Goal: Transaction & Acquisition: Purchase product/service

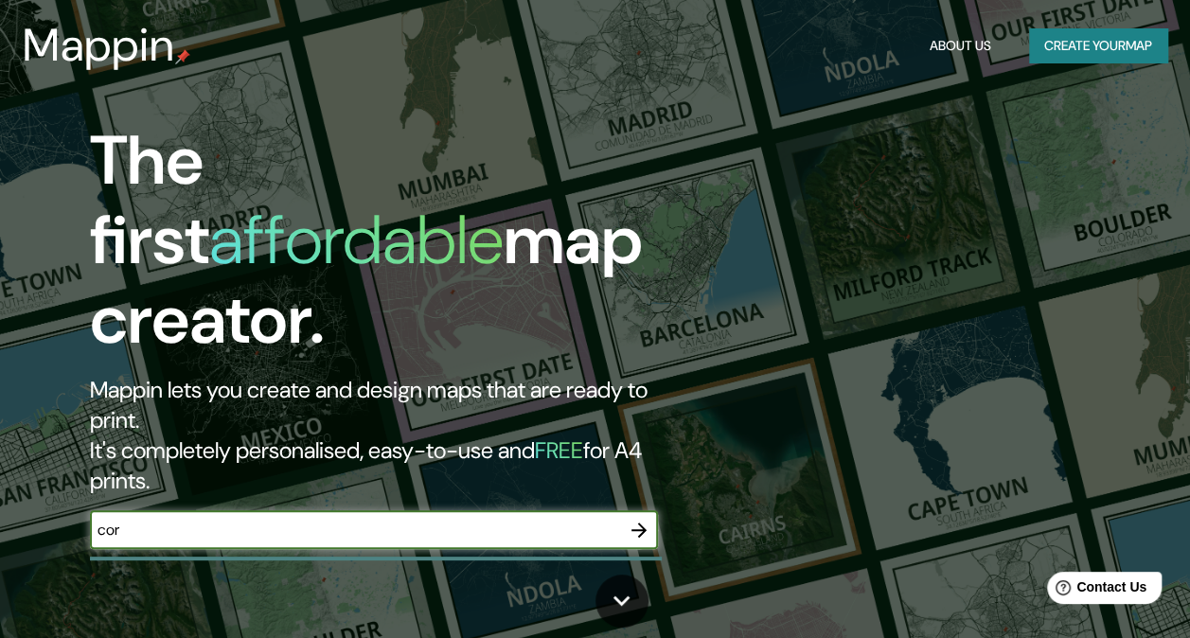
type input "cordoba"
click at [628, 519] on icon "button" at bounding box center [639, 530] width 23 height 23
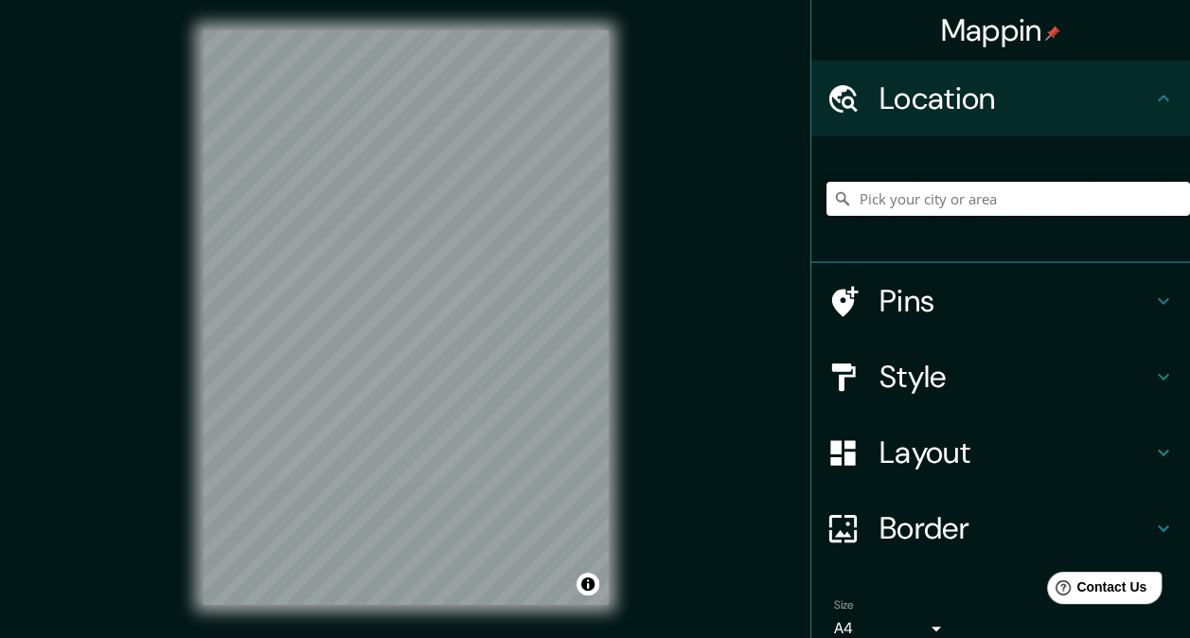
click at [917, 194] on input "Pick your city or area" at bounding box center [1007, 199] width 363 height 34
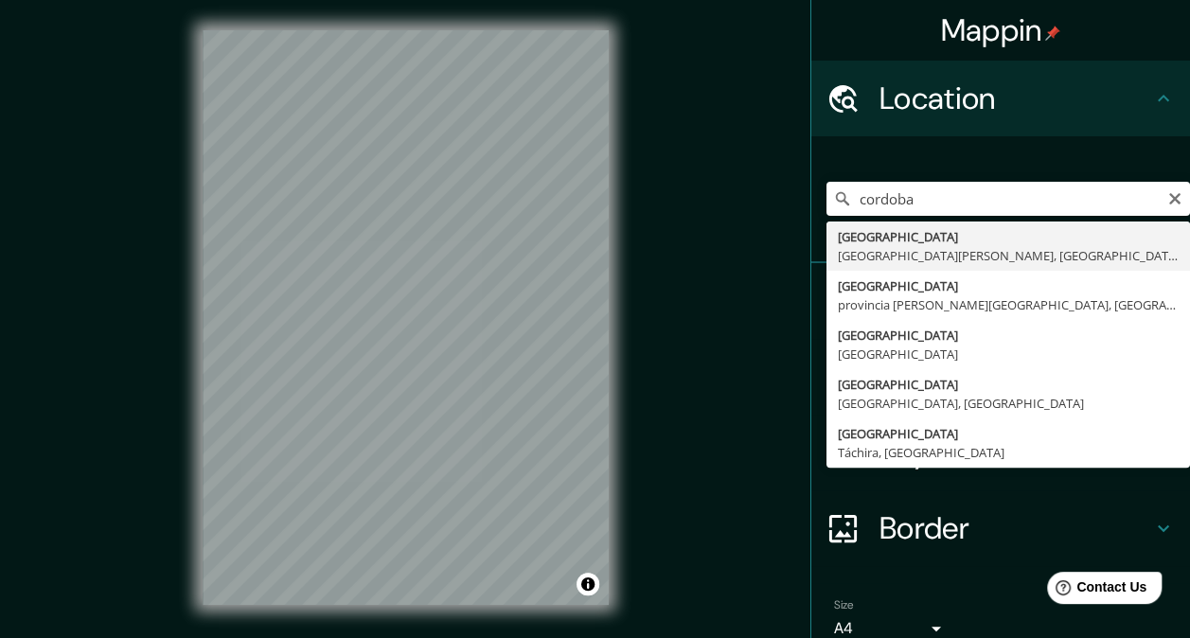
type input "[GEOGRAPHIC_DATA], [GEOGRAPHIC_DATA][PERSON_NAME], [GEOGRAPHIC_DATA]"
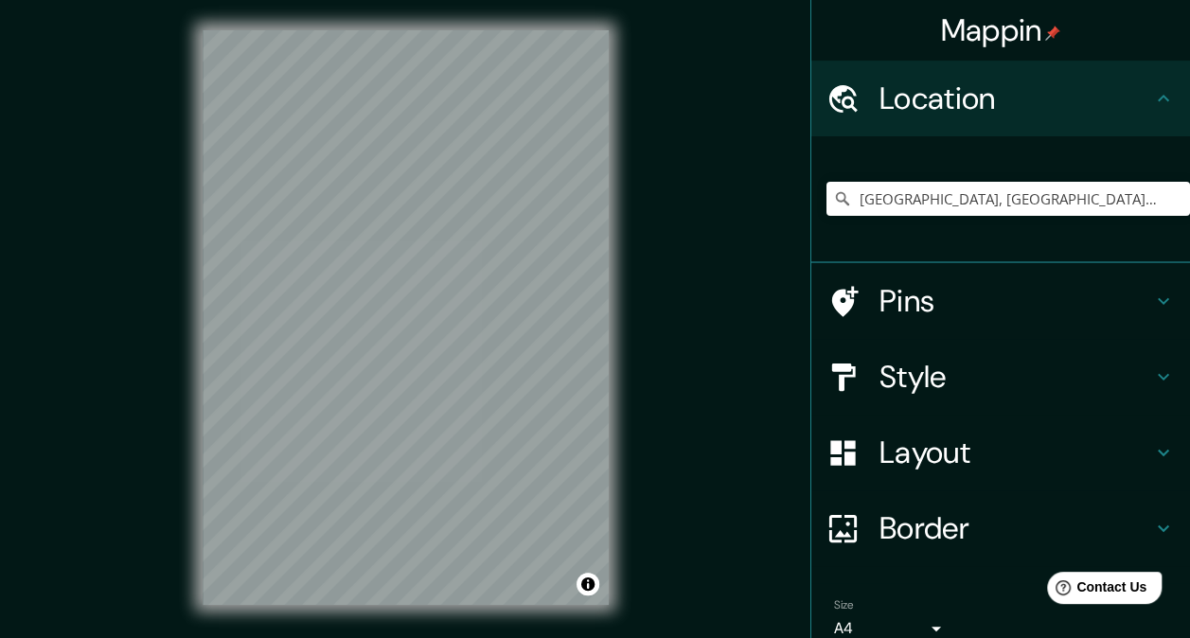
scroll to position [85, 0]
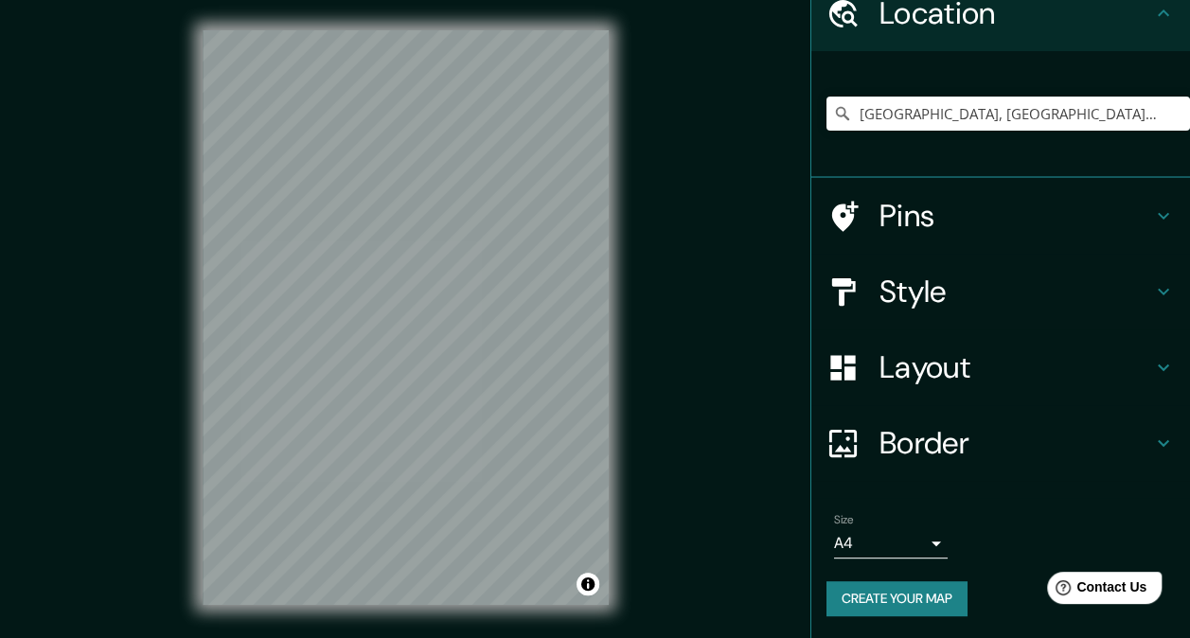
click at [907, 545] on body "Mappin Location [GEOGRAPHIC_DATA], [GEOGRAPHIC_DATA][PERSON_NAME], [GEOGRAPHIC_…" at bounding box center [595, 319] width 1190 height 638
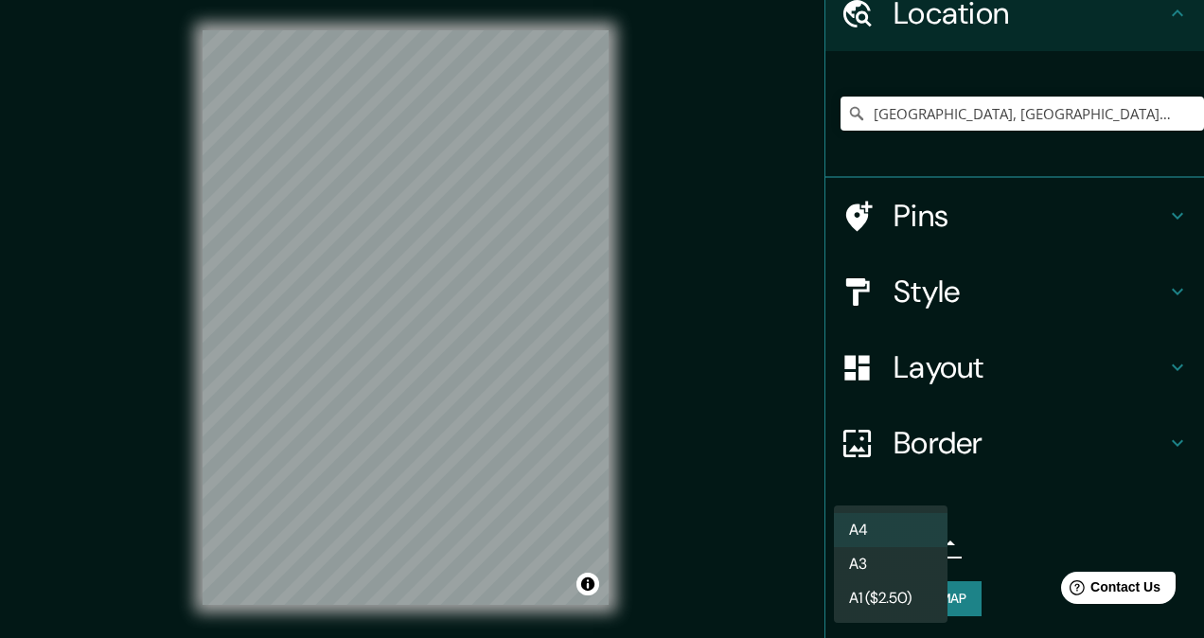
click at [894, 572] on li "A3" at bounding box center [891, 564] width 114 height 34
click at [855, 550] on body "Mappin Location [GEOGRAPHIC_DATA], [GEOGRAPHIC_DATA][PERSON_NAME], [GEOGRAPHIC_…" at bounding box center [602, 319] width 1204 height 638
click at [876, 598] on li "A1 ($2.50)" at bounding box center [891, 598] width 114 height 34
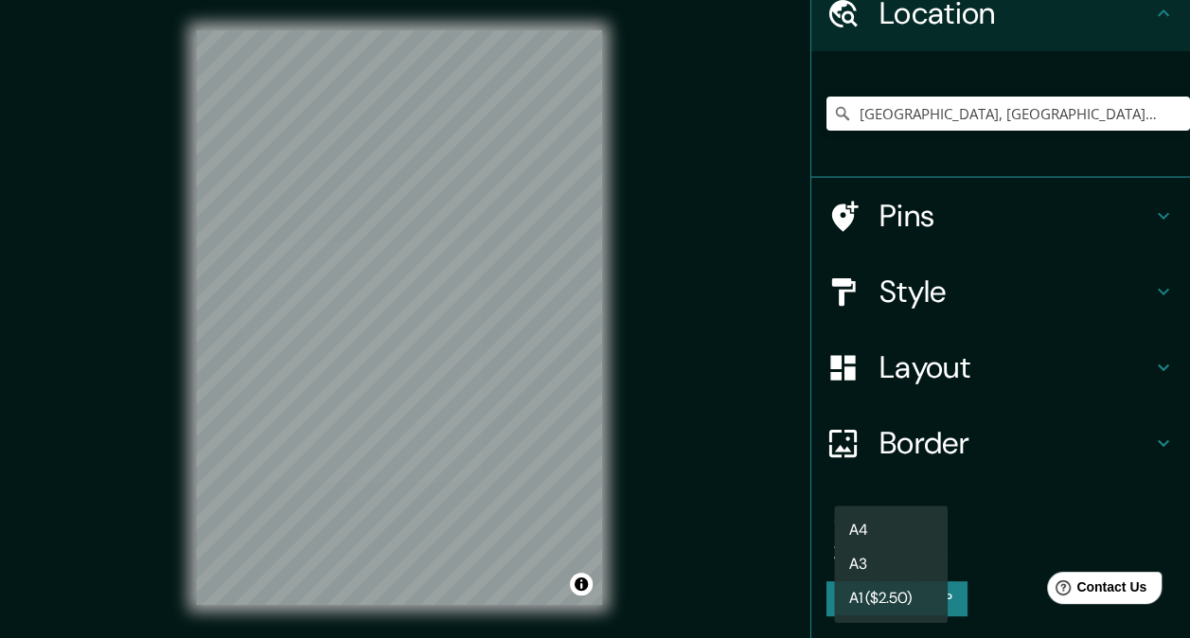
click at [905, 536] on body "Mappin Location [GEOGRAPHIC_DATA], [GEOGRAPHIC_DATA][PERSON_NAME], [GEOGRAPHIC_…" at bounding box center [595, 319] width 1190 height 638
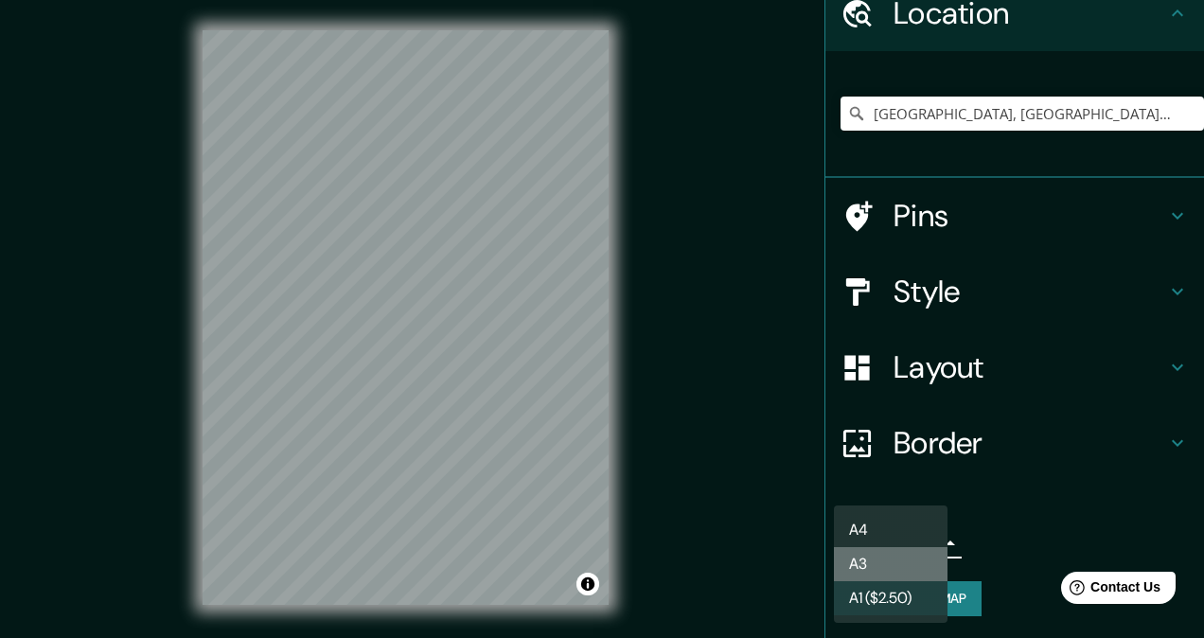
click at [893, 557] on li "A3" at bounding box center [891, 564] width 114 height 34
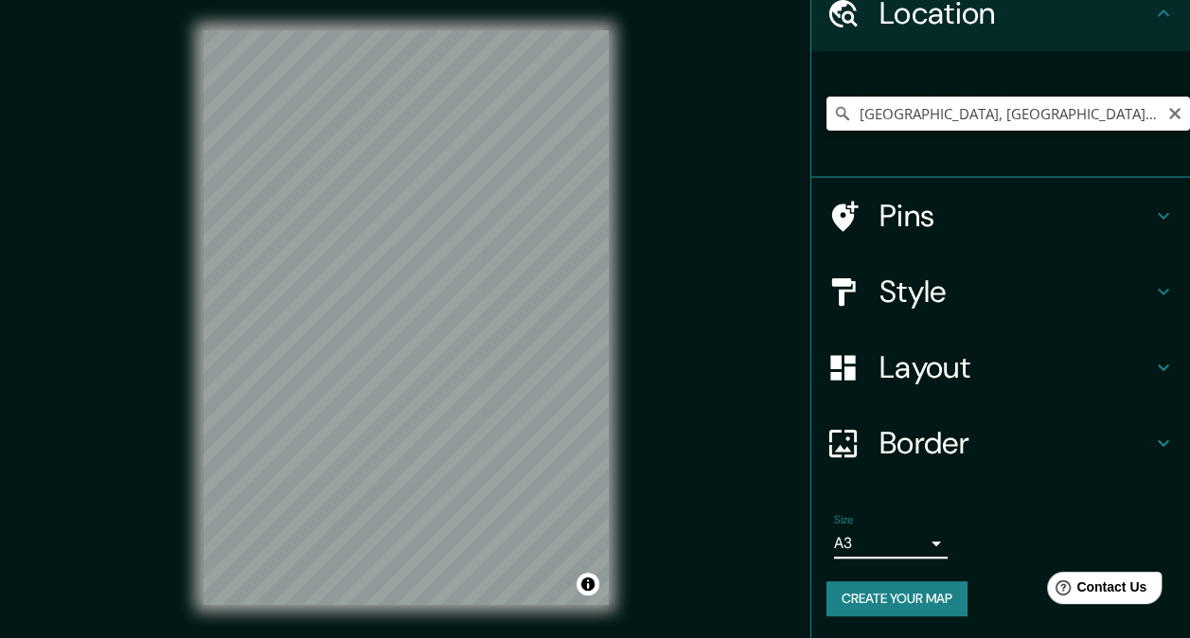
click at [1138, 117] on input "[GEOGRAPHIC_DATA], [GEOGRAPHIC_DATA][PERSON_NAME], [GEOGRAPHIC_DATA]" at bounding box center [1007, 114] width 363 height 34
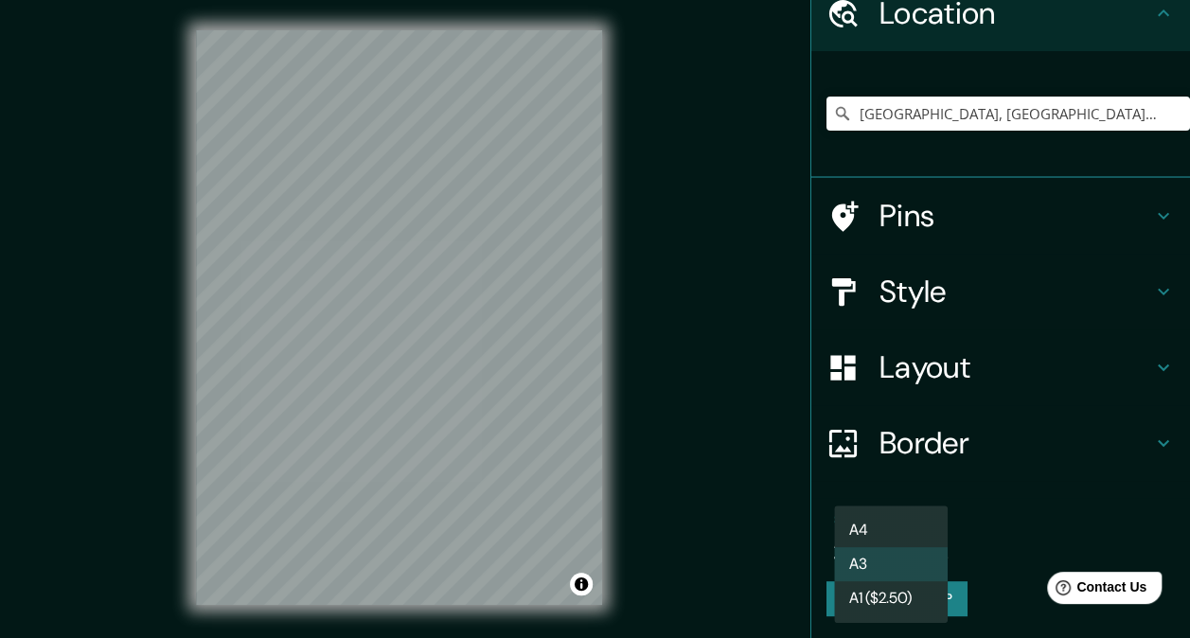
drag, startPoint x: 889, startPoint y: 549, endPoint x: 887, endPoint y: 524, distance: 24.7
click at [889, 548] on body "Mappin Location [GEOGRAPHIC_DATA], [GEOGRAPHIC_DATA][PERSON_NAME], [GEOGRAPHIC_…" at bounding box center [595, 319] width 1190 height 638
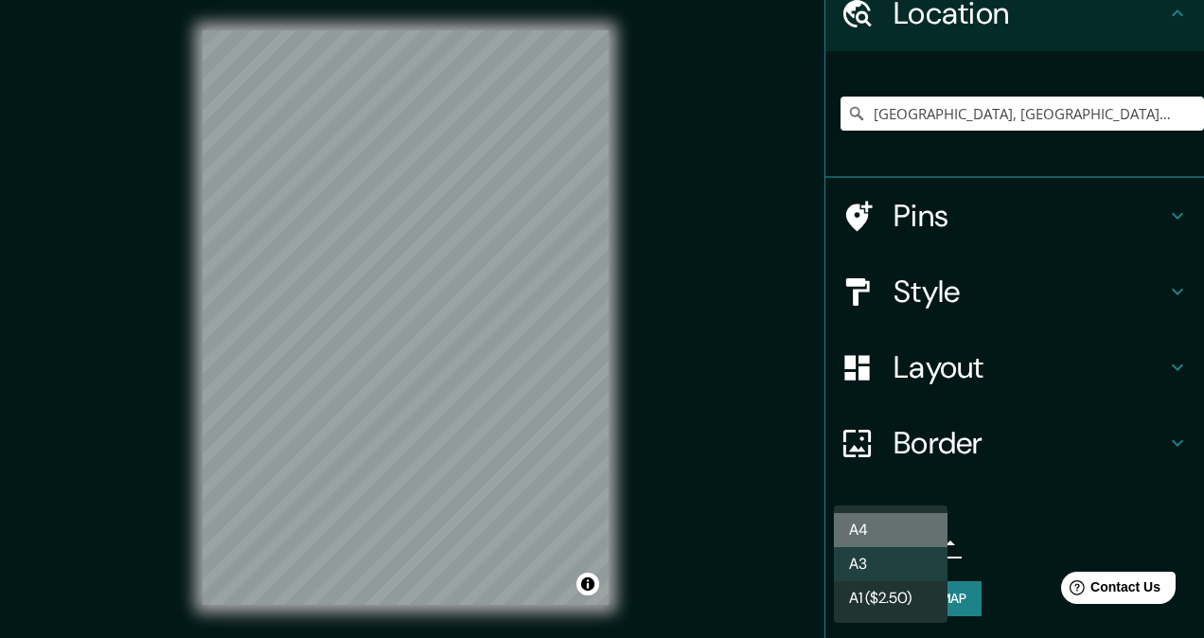
click at [890, 525] on li "A4" at bounding box center [891, 530] width 114 height 34
click at [916, 536] on body "Mappin Location [GEOGRAPHIC_DATA], [GEOGRAPHIC_DATA][PERSON_NAME], [GEOGRAPHIC_…" at bounding box center [602, 319] width 1204 height 638
click at [892, 552] on li "A3" at bounding box center [891, 564] width 114 height 34
type input "a4"
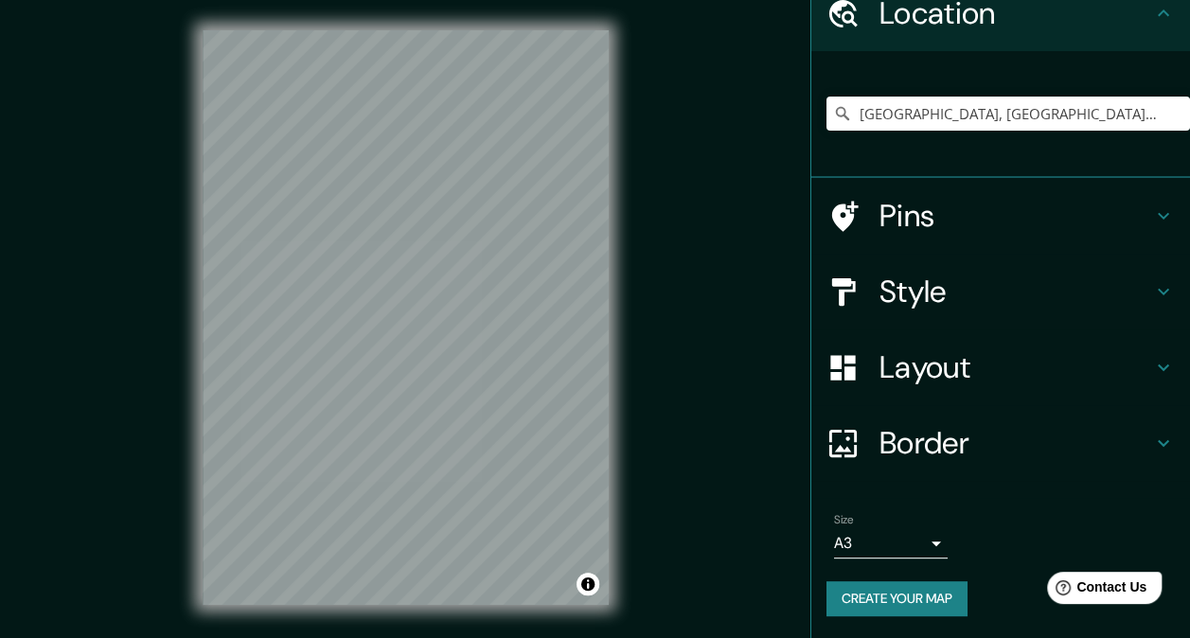
click at [863, 591] on button "Create your map" at bounding box center [896, 598] width 141 height 35
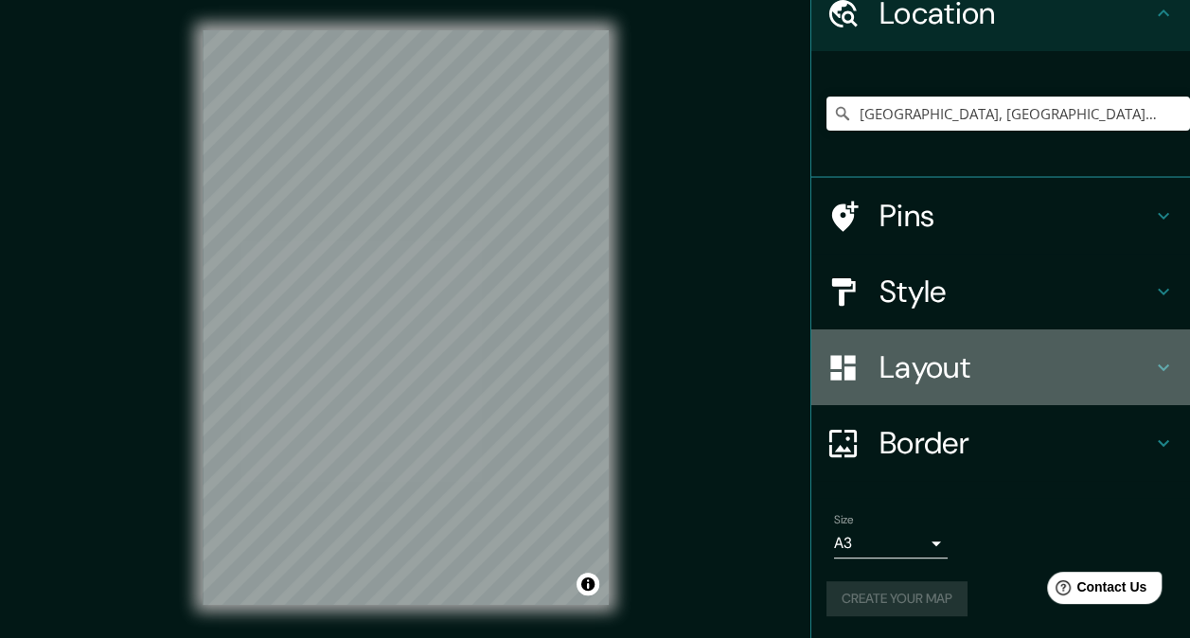
click at [944, 362] on h4 "Layout" at bounding box center [1015, 367] width 273 height 38
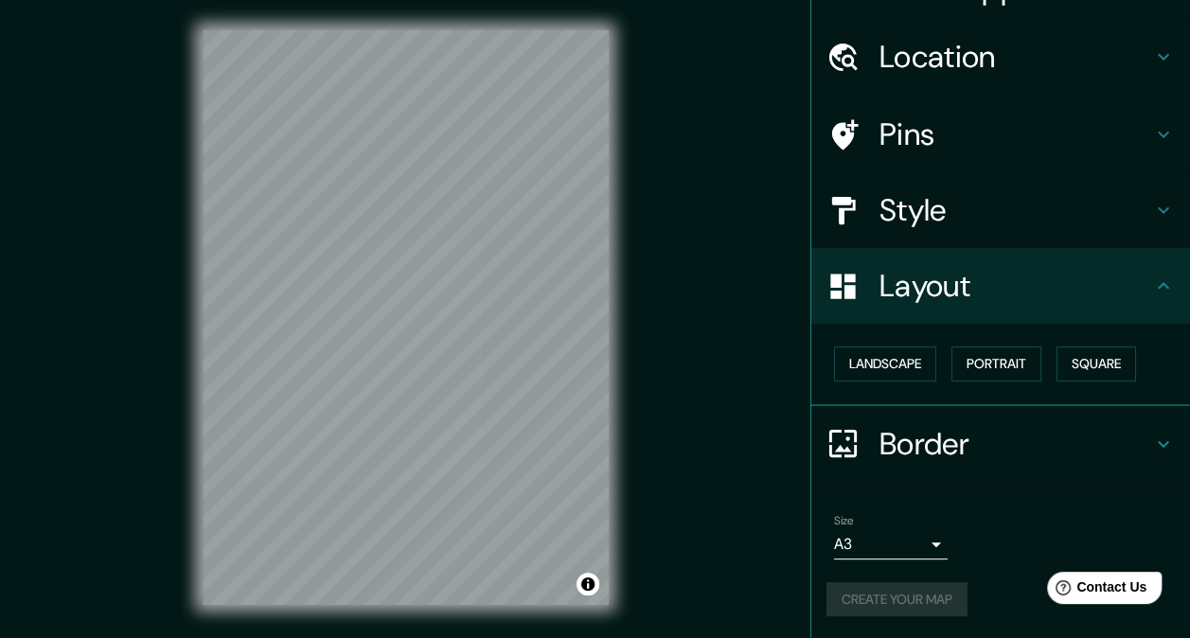
scroll to position [42, 0]
click at [867, 365] on button "Landscape" at bounding box center [885, 363] width 102 height 35
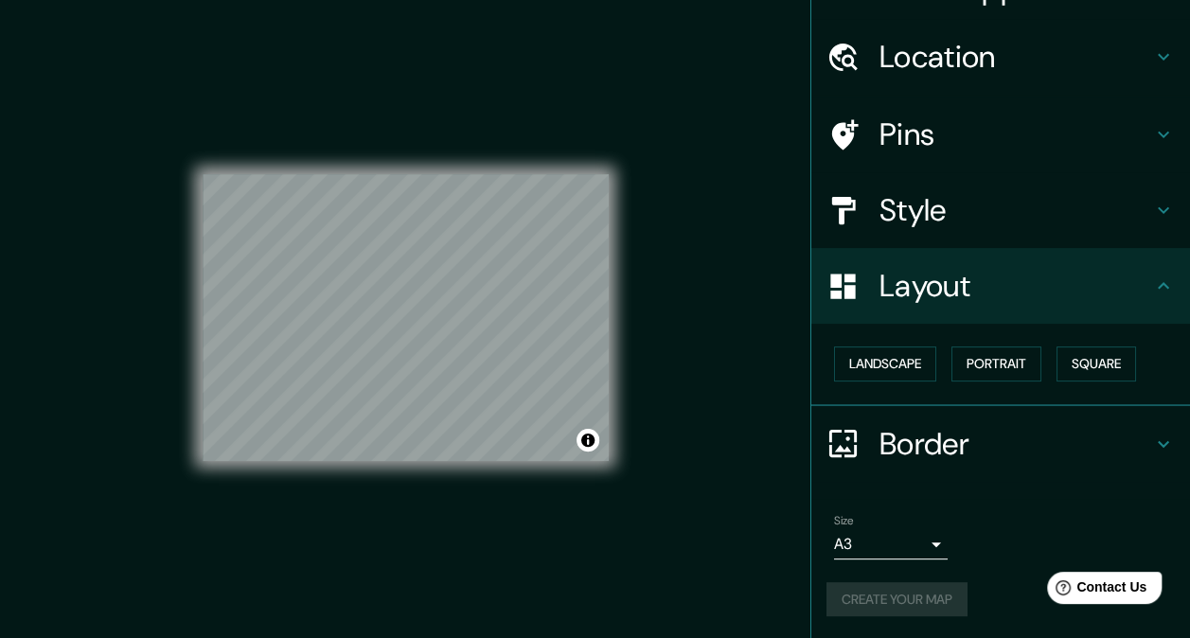
click at [939, 365] on div "Landscape [GEOGRAPHIC_DATA]" at bounding box center [1007, 364] width 363 height 50
click at [959, 362] on button "Portrait" at bounding box center [996, 363] width 90 height 35
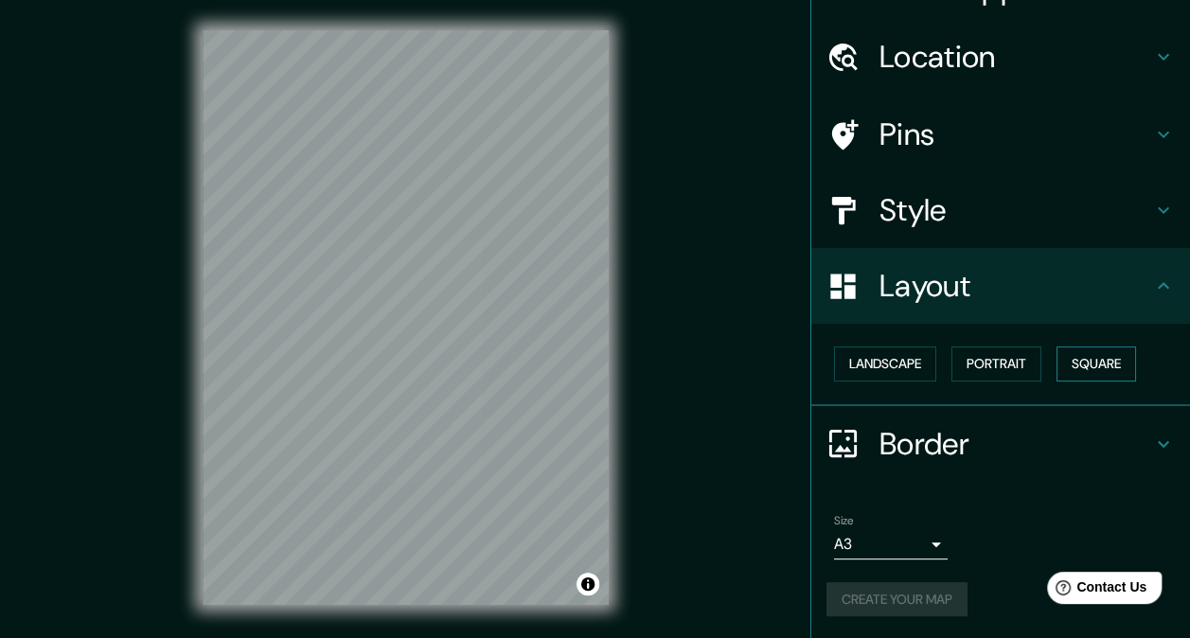
click at [1085, 362] on button "Square" at bounding box center [1096, 363] width 80 height 35
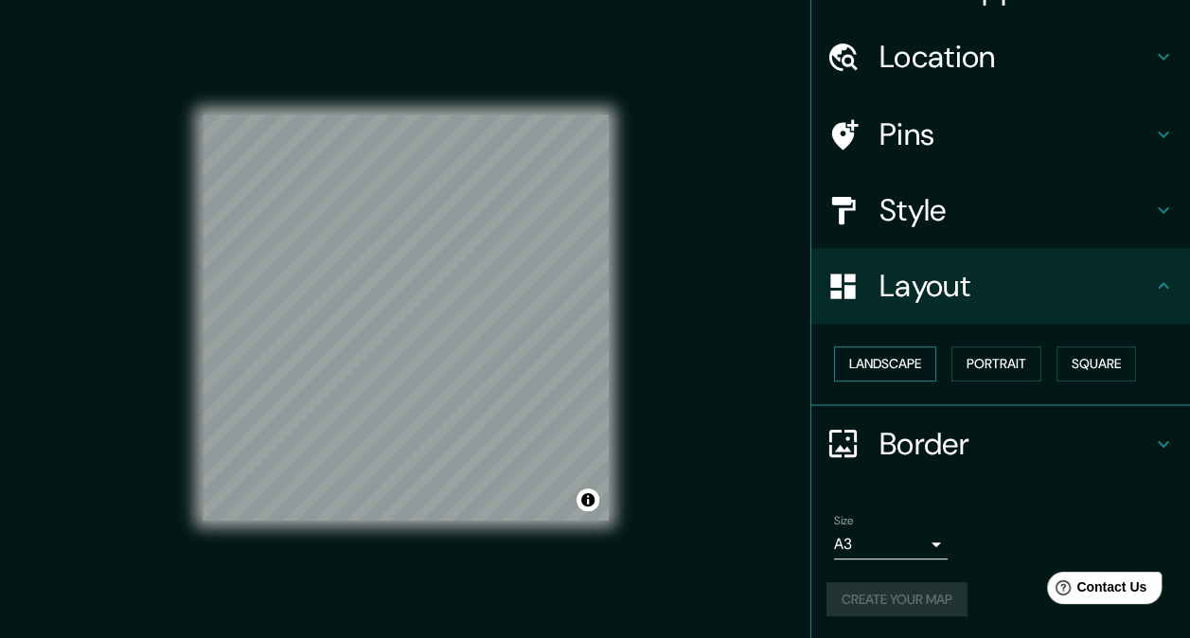
click at [884, 375] on button "Landscape" at bounding box center [885, 363] width 102 height 35
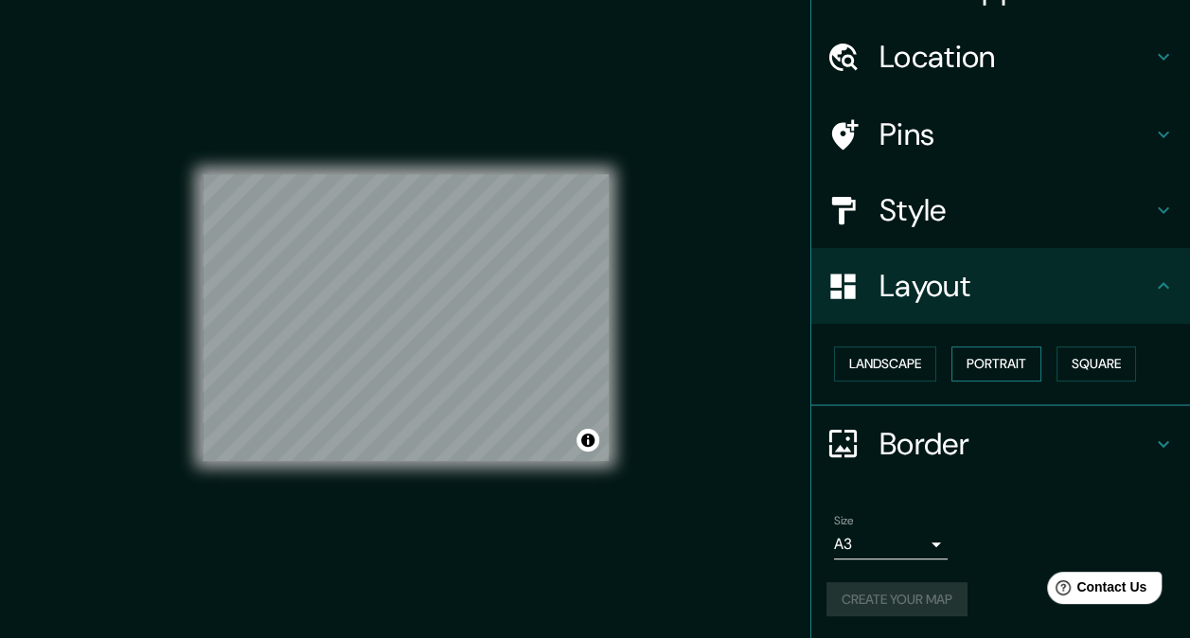
click at [958, 362] on button "Portrait" at bounding box center [996, 363] width 90 height 35
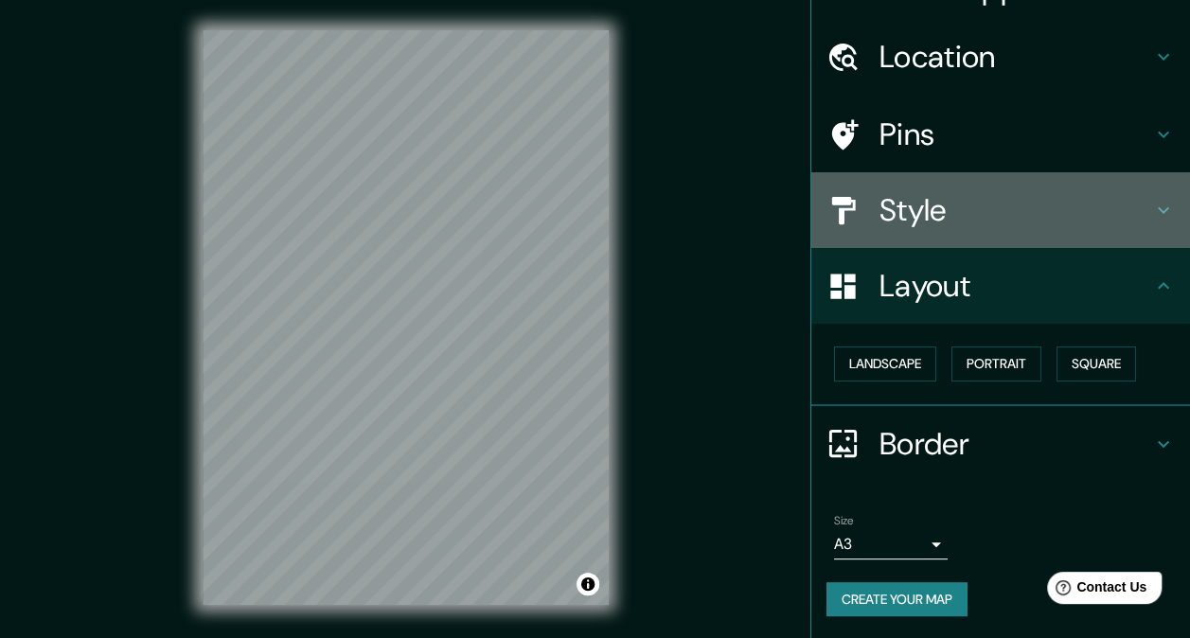
click at [960, 223] on h4 "Style" at bounding box center [1015, 210] width 273 height 38
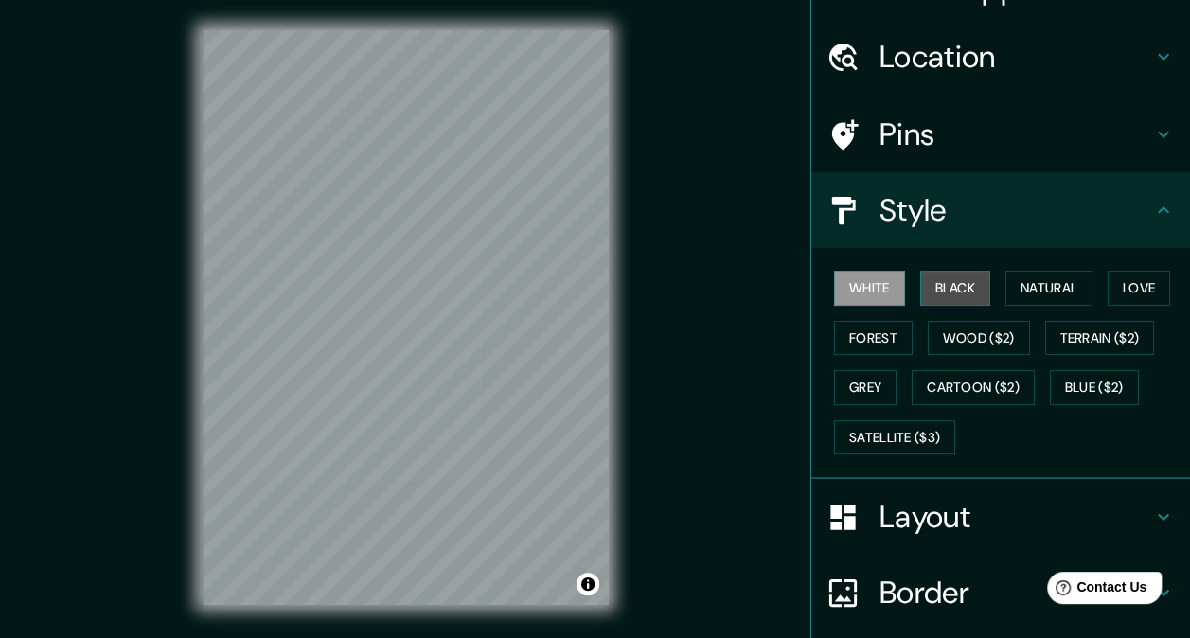
click at [945, 283] on button "Black" at bounding box center [955, 288] width 71 height 35
click at [867, 276] on button "White" at bounding box center [869, 288] width 71 height 35
click at [1016, 282] on button "Natural" at bounding box center [1048, 288] width 87 height 35
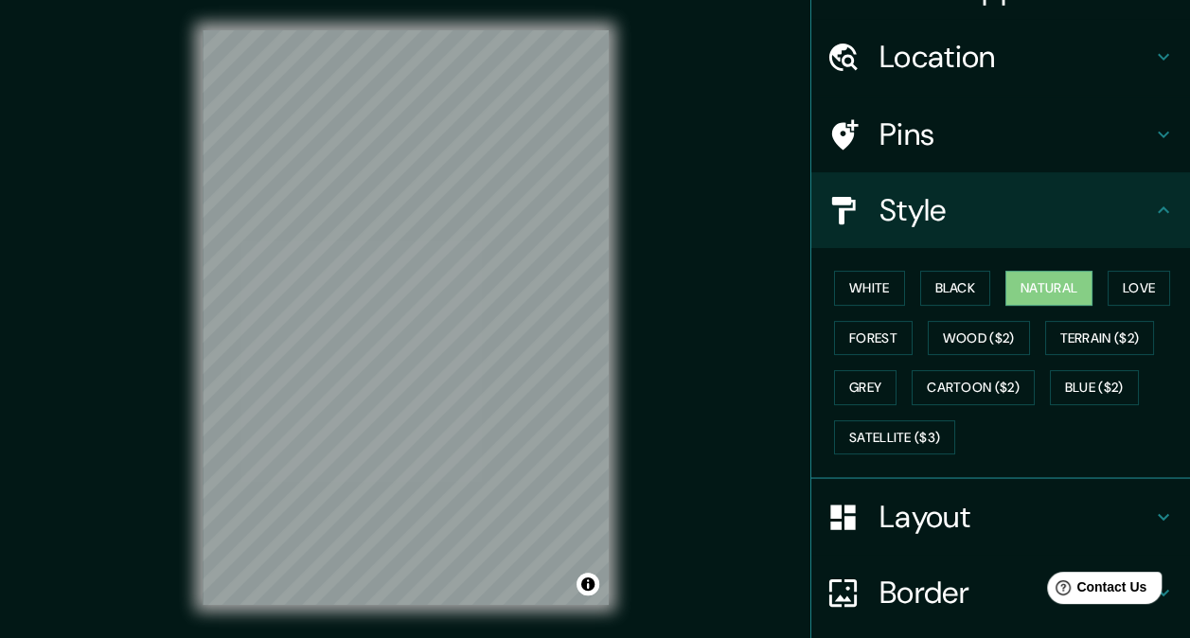
click at [1164, 279] on div "White Black Natural Love Forest Wood ($2) Terrain ($2) Grey Cartoon ($2) Blue (…" at bounding box center [1007, 362] width 363 height 199
click at [1150, 282] on button "Love" at bounding box center [1138, 288] width 62 height 35
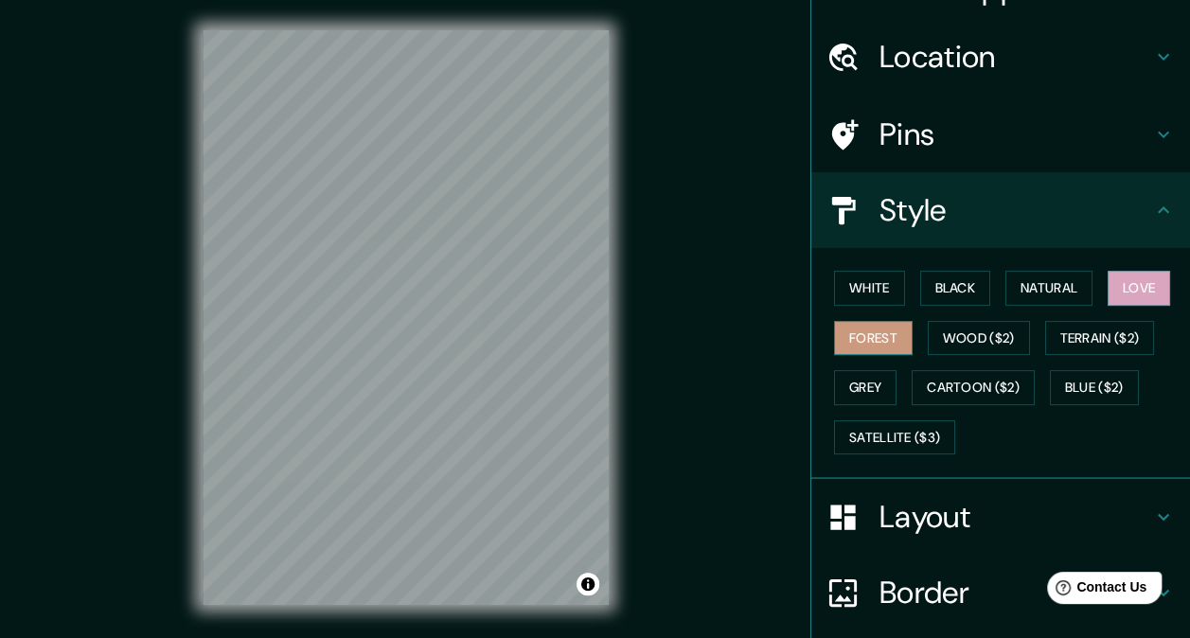
click at [838, 322] on button "Forest" at bounding box center [873, 338] width 79 height 35
click at [984, 338] on button "Wood ($2)" at bounding box center [979, 338] width 102 height 35
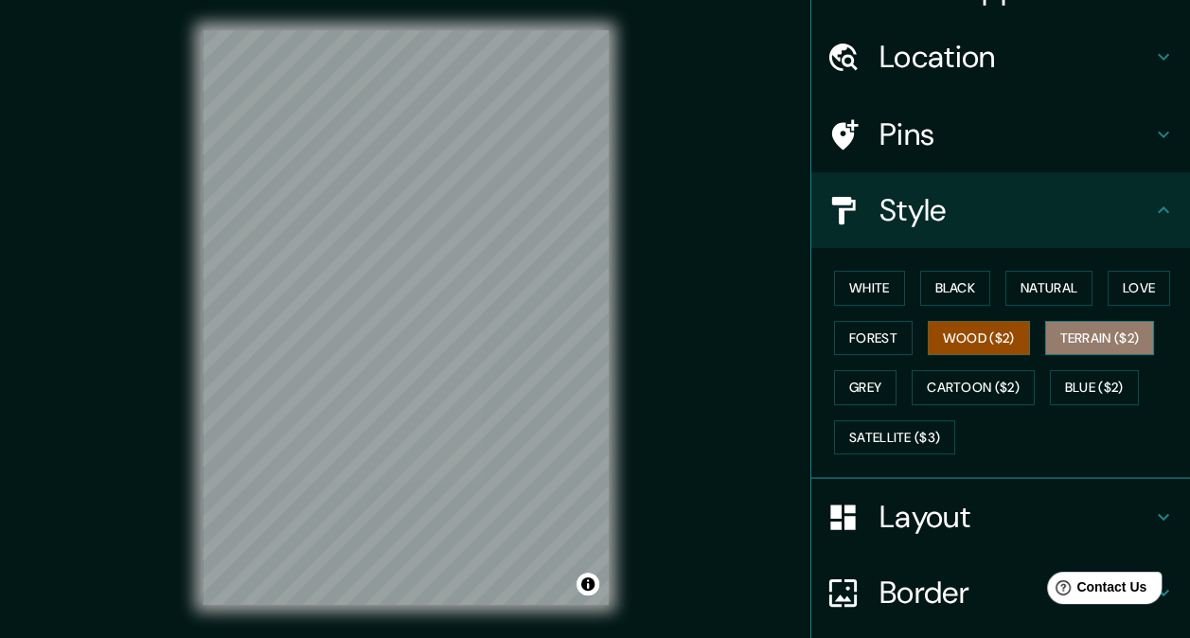
click at [1096, 331] on button "Terrain ($2)" at bounding box center [1100, 338] width 110 height 35
click at [970, 350] on button "Wood ($2)" at bounding box center [979, 338] width 102 height 35
click at [858, 379] on button "Grey" at bounding box center [865, 387] width 62 height 35
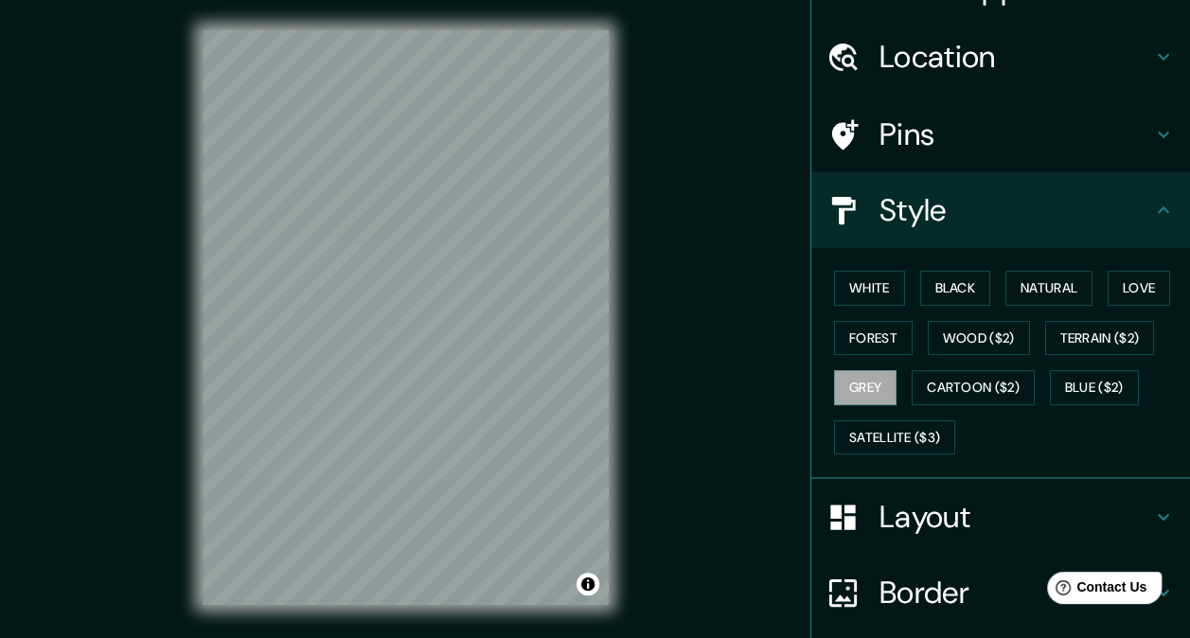
drag, startPoint x: 876, startPoint y: 293, endPoint x: 878, endPoint y: 225, distance: 68.2
click at [876, 293] on button "White" at bounding box center [869, 288] width 71 height 35
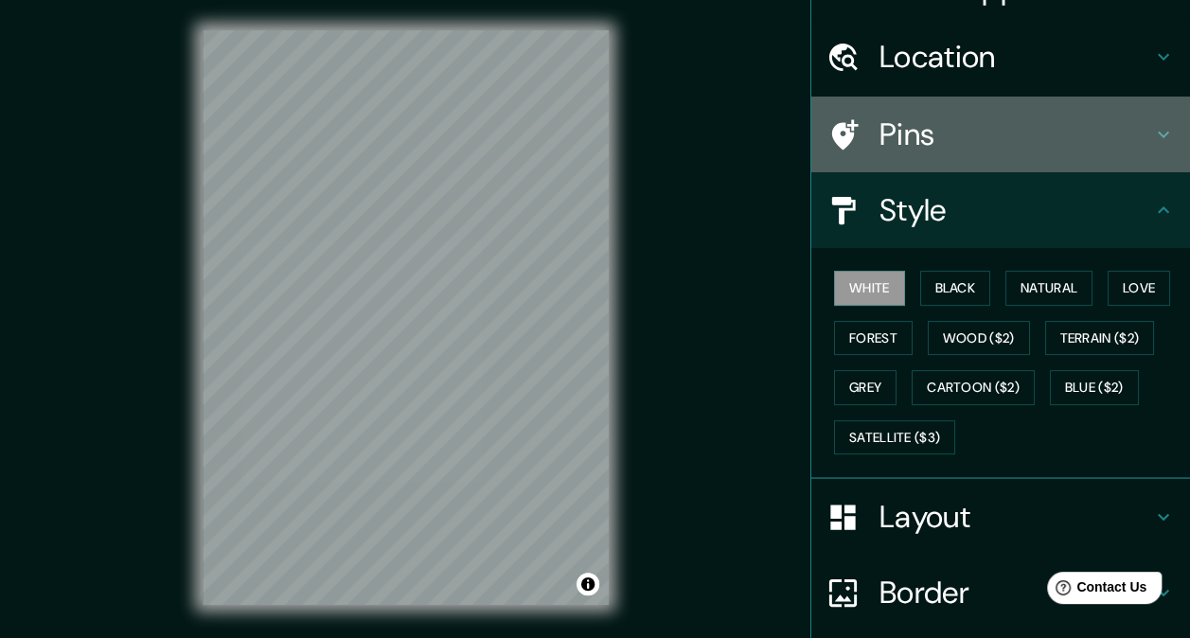
click at [900, 141] on h4 "Pins" at bounding box center [1015, 134] width 273 height 38
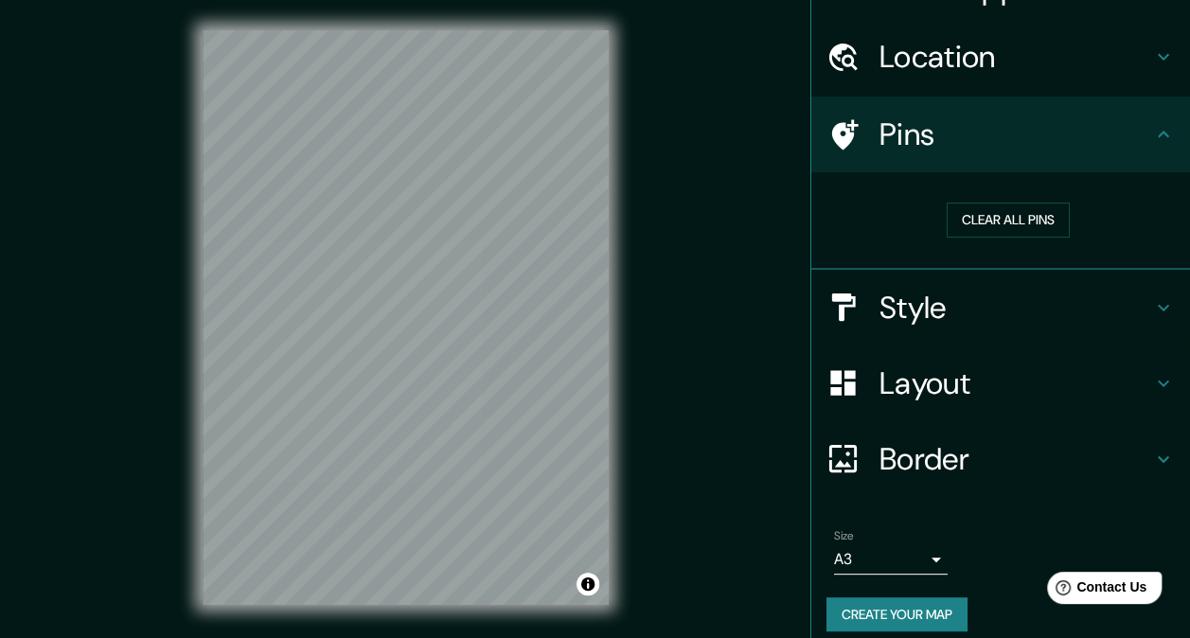
click at [969, 57] on h4 "Location" at bounding box center [1015, 57] width 273 height 38
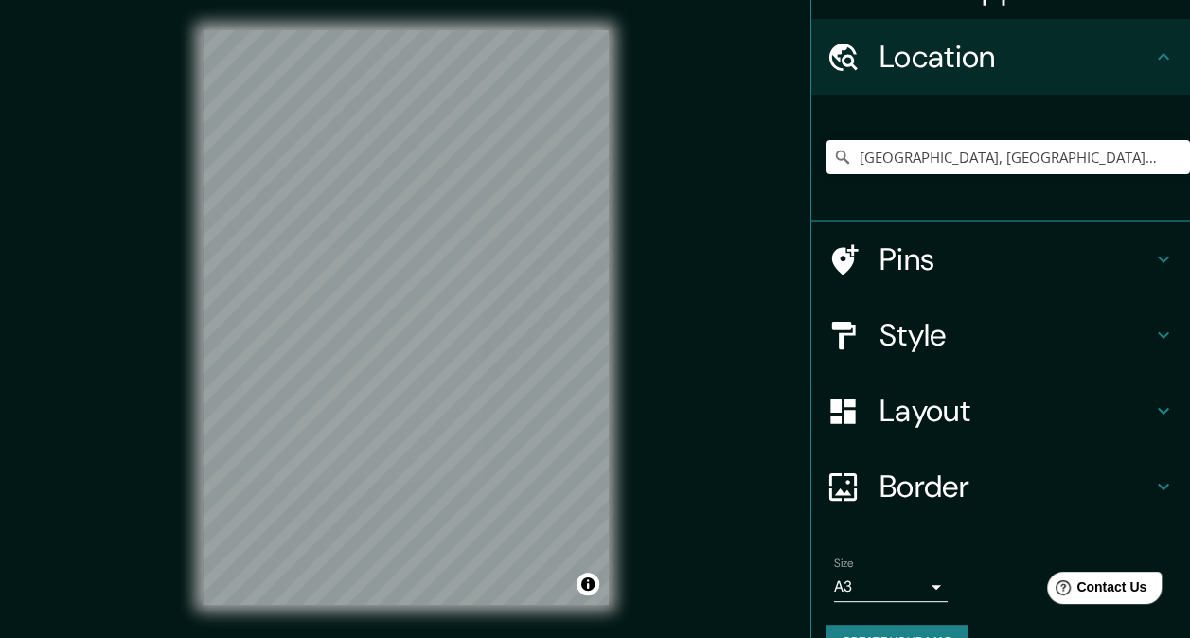
scroll to position [85, 0]
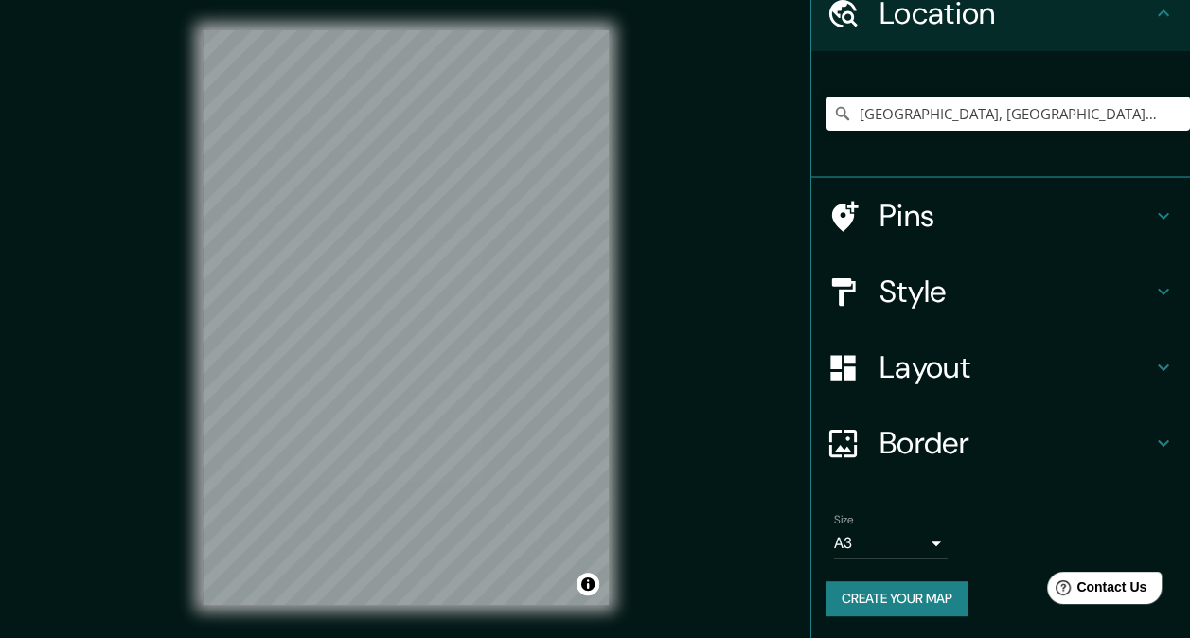
click at [729, 416] on div "Mappin Location [GEOGRAPHIC_DATA], [GEOGRAPHIC_DATA][PERSON_NAME], [GEOGRAPHIC_…" at bounding box center [595, 332] width 1190 height 665
click at [585, 585] on button "Toggle attribution" at bounding box center [587, 584] width 23 height 23
click at [586, 584] on button "Toggle attribution" at bounding box center [587, 584] width 23 height 23
click at [1117, 103] on input "[GEOGRAPHIC_DATA], [GEOGRAPHIC_DATA][PERSON_NAME], [GEOGRAPHIC_DATA]" at bounding box center [1007, 114] width 363 height 34
drag, startPoint x: 1120, startPoint y: 108, endPoint x: 799, endPoint y: 119, distance: 321.1
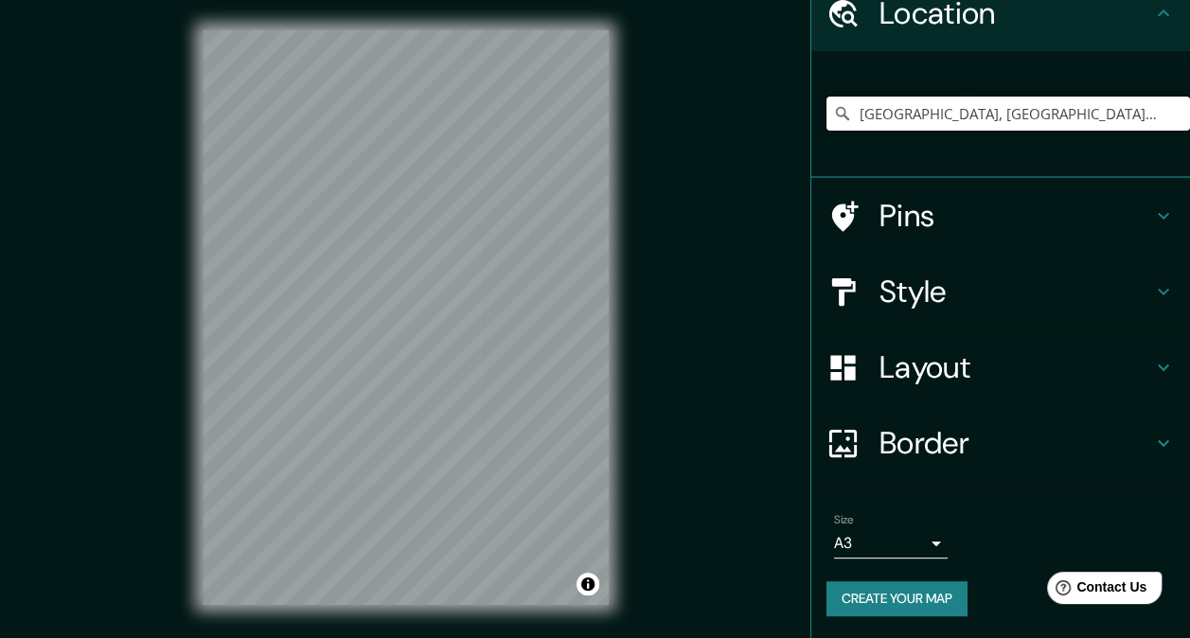
click at [811, 119] on div "[GEOGRAPHIC_DATA], [GEOGRAPHIC_DATA][PERSON_NAME], [GEOGRAPHIC_DATA]" at bounding box center [1000, 114] width 379 height 127
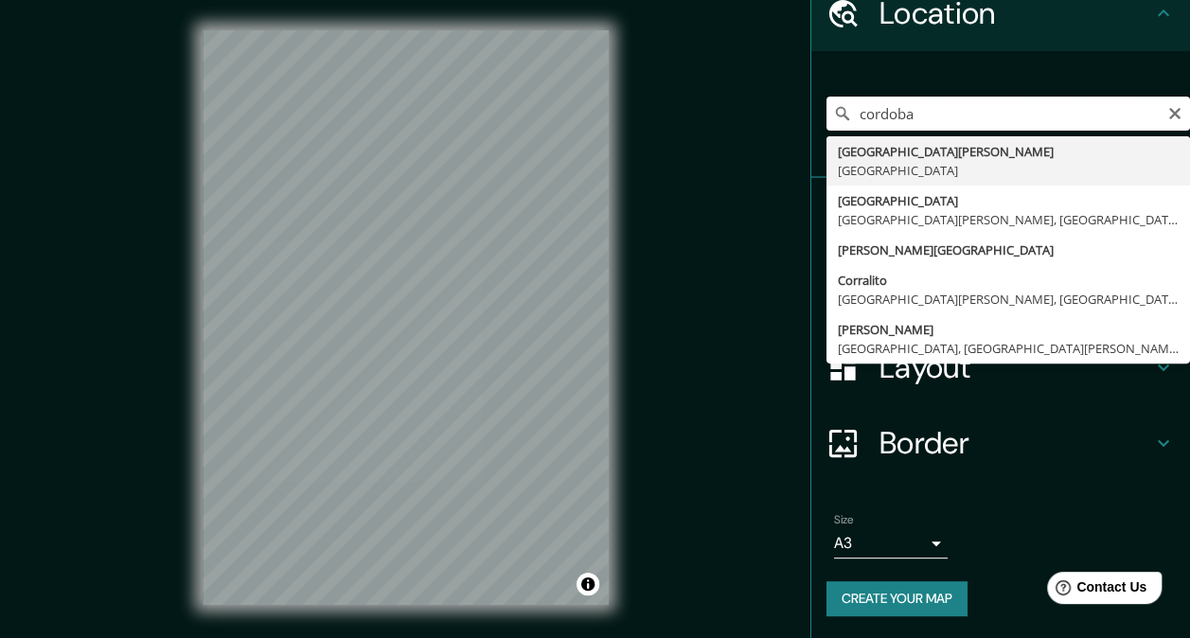
type input "[GEOGRAPHIC_DATA], [GEOGRAPHIC_DATA][PERSON_NAME], [GEOGRAPHIC_DATA]"
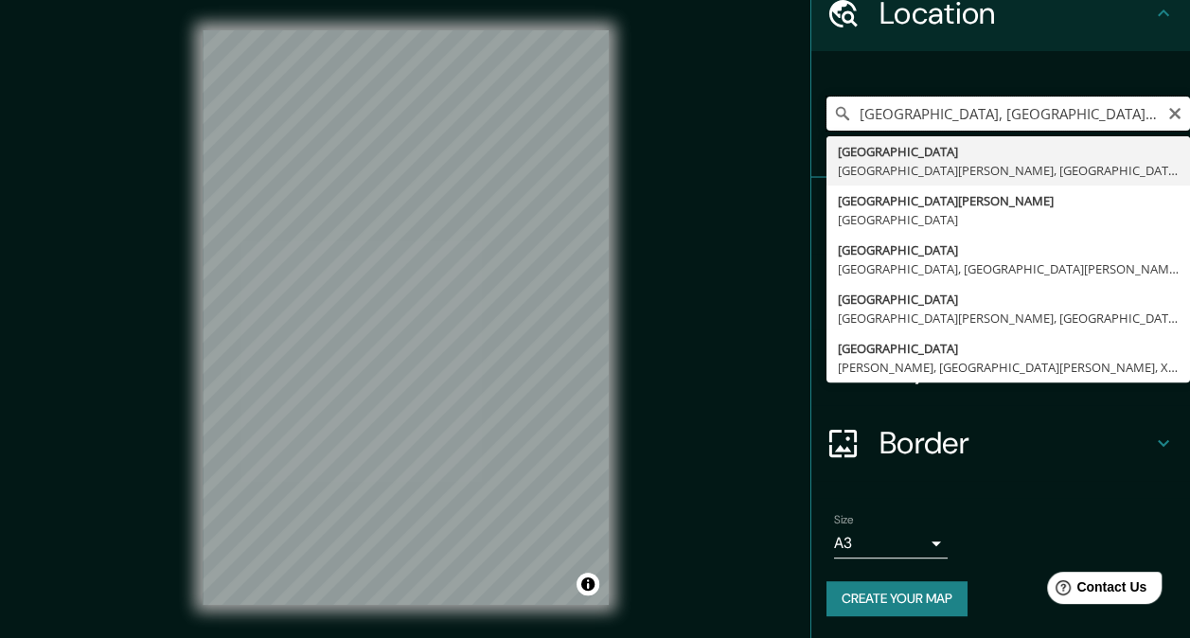
click at [1129, 114] on input "[GEOGRAPHIC_DATA], [GEOGRAPHIC_DATA][PERSON_NAME], [GEOGRAPHIC_DATA]" at bounding box center [1007, 114] width 363 height 34
drag, startPoint x: 1129, startPoint y: 114, endPoint x: 867, endPoint y: 121, distance: 262.3
click at [867, 121] on input "[GEOGRAPHIC_DATA], [GEOGRAPHIC_DATA][PERSON_NAME], [GEOGRAPHIC_DATA]" at bounding box center [1007, 114] width 363 height 34
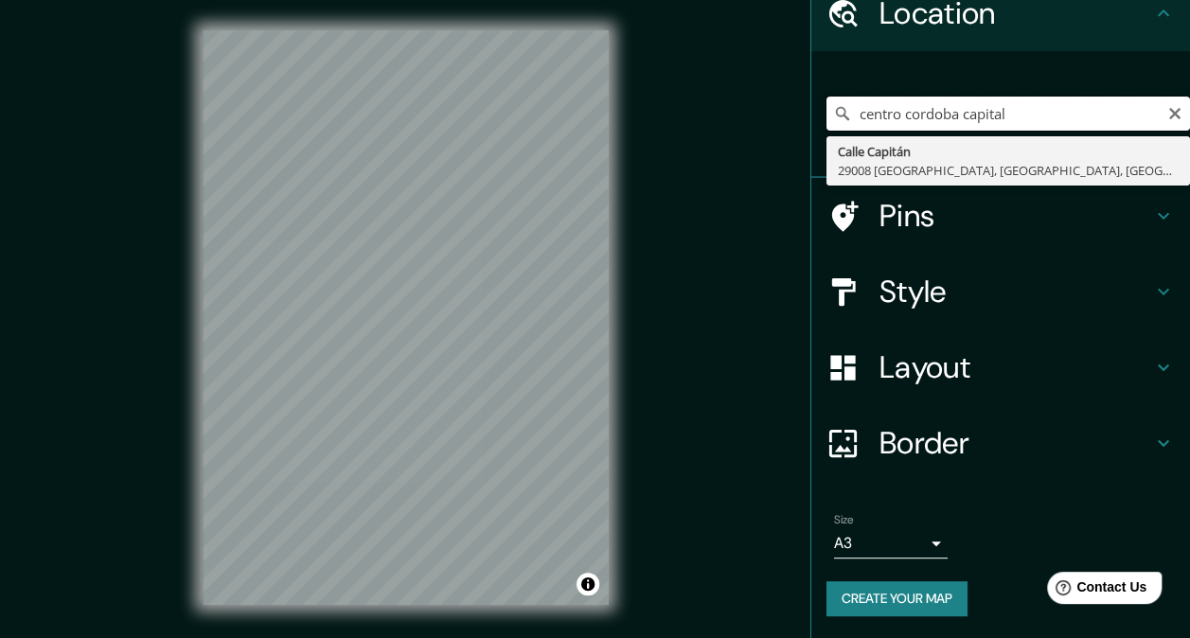
drag, startPoint x: 882, startPoint y: 112, endPoint x: 823, endPoint y: 125, distance: 60.2
click at [826, 125] on input "centro cordoba capital" at bounding box center [1007, 114] width 363 height 34
click at [882, 114] on input "centro cordoba capital" at bounding box center [1007, 114] width 363 height 34
drag, startPoint x: 887, startPoint y: 112, endPoint x: 854, endPoint y: 110, distance: 33.2
click at [854, 110] on input "centro cordoba capital" at bounding box center [1007, 114] width 363 height 34
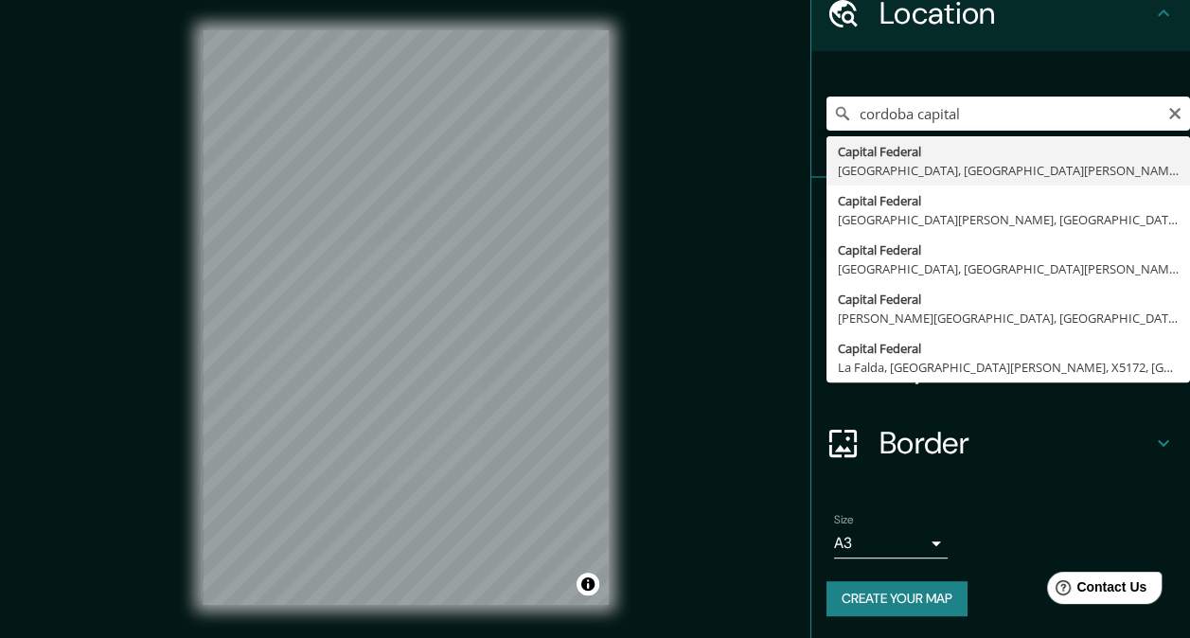
type input "Capital Federal, [GEOGRAPHIC_DATA], [GEOGRAPHIC_DATA][PERSON_NAME], [GEOGRAPHIC…"
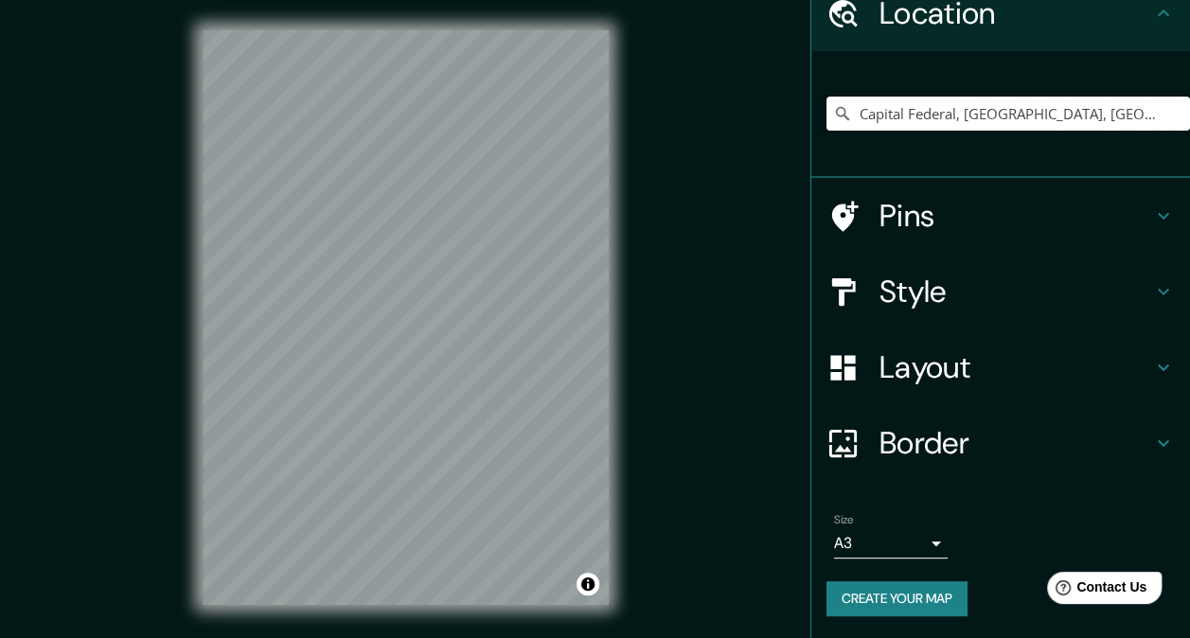
scroll to position [0, 0]
click at [895, 598] on button "Create your map" at bounding box center [896, 598] width 141 height 35
click at [677, 450] on div "Mappin Location [GEOGRAPHIC_DATA], [GEOGRAPHIC_DATA], [GEOGRAPHIC_DATA][PERSON_…" at bounding box center [595, 332] width 1190 height 665
click at [701, 522] on div "Mappin Location [GEOGRAPHIC_DATA], [GEOGRAPHIC_DATA], [GEOGRAPHIC_DATA][PERSON_…" at bounding box center [595, 332] width 1190 height 665
click at [850, 111] on input "Capital Federal, [GEOGRAPHIC_DATA], [GEOGRAPHIC_DATA][PERSON_NAME], [GEOGRAPHIC…" at bounding box center [1007, 114] width 363 height 34
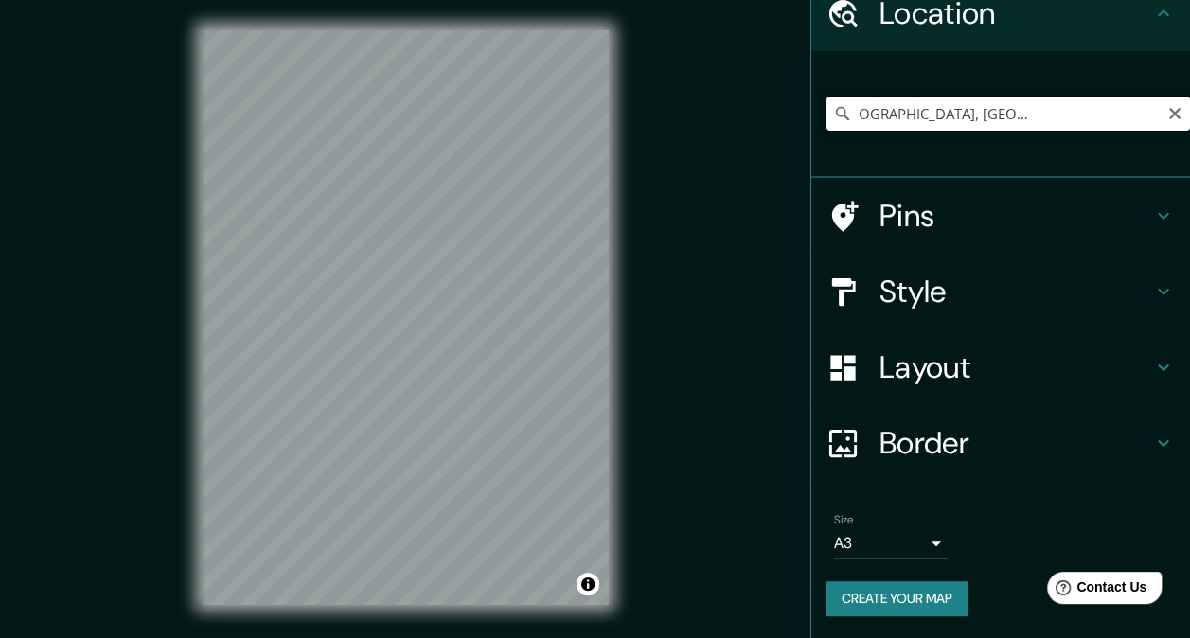
scroll to position [0, 134]
drag, startPoint x: 850, startPoint y: 111, endPoint x: 1175, endPoint y: 106, distance: 324.7
click at [1175, 106] on div "Mappin Location [GEOGRAPHIC_DATA], [GEOGRAPHIC_DATA], [GEOGRAPHIC_DATA][PERSON_…" at bounding box center [1000, 319] width 380 height 638
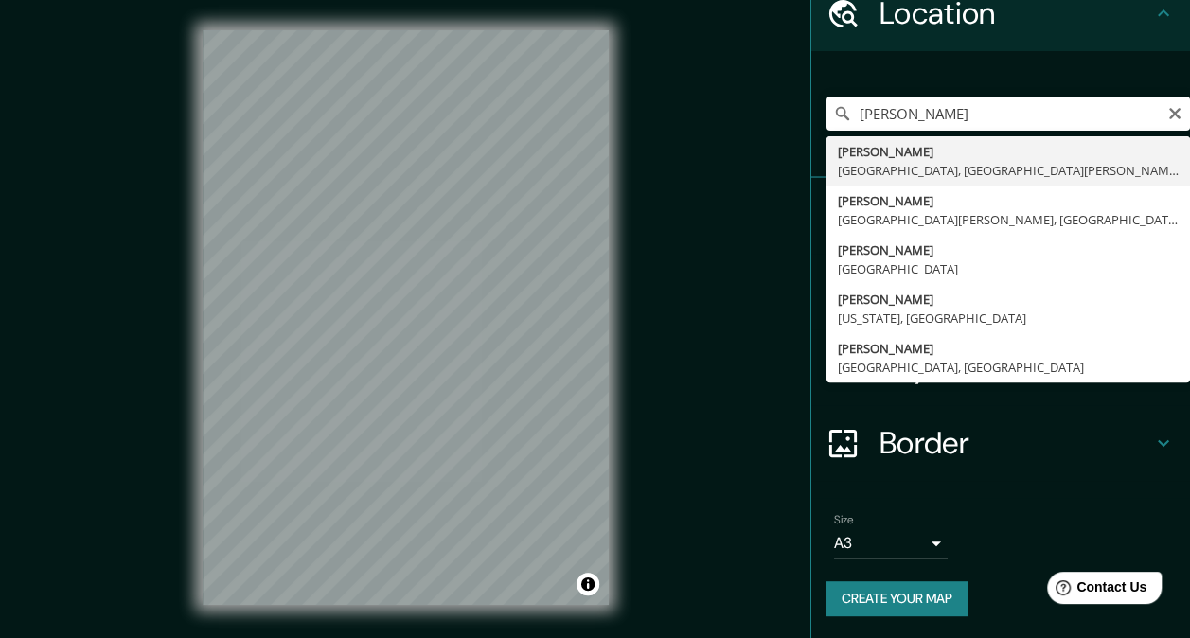
type input "[PERSON_NAME], [GEOGRAPHIC_DATA], [GEOGRAPHIC_DATA][PERSON_NAME], X5002, [GEOGR…"
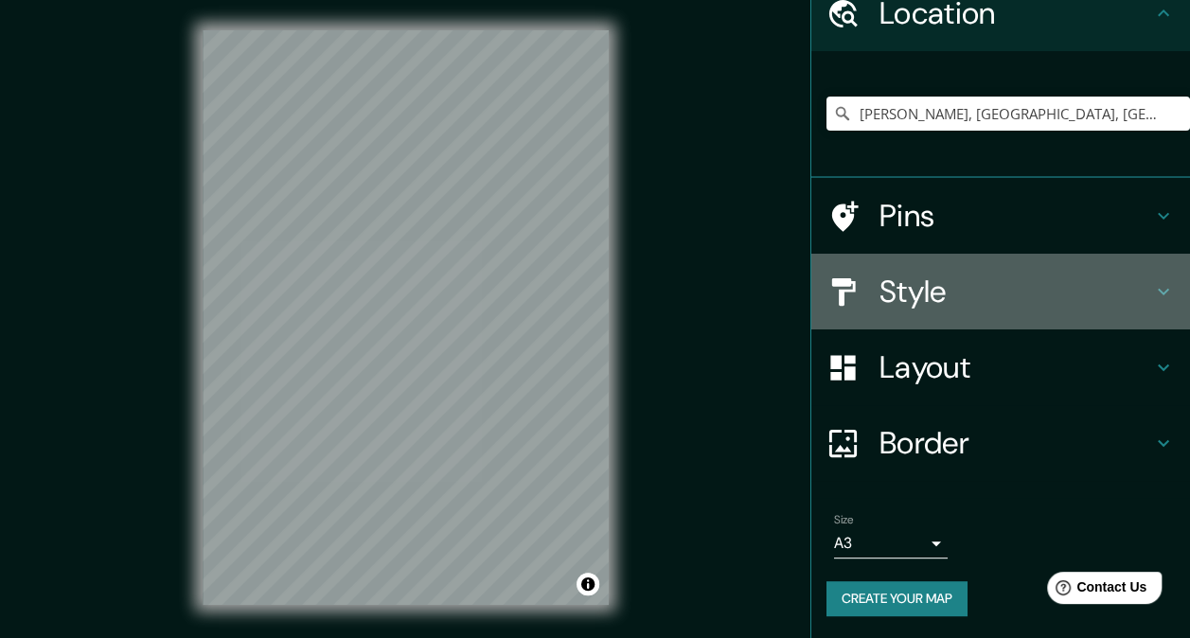
click at [903, 292] on h4 "Style" at bounding box center [1015, 292] width 273 height 38
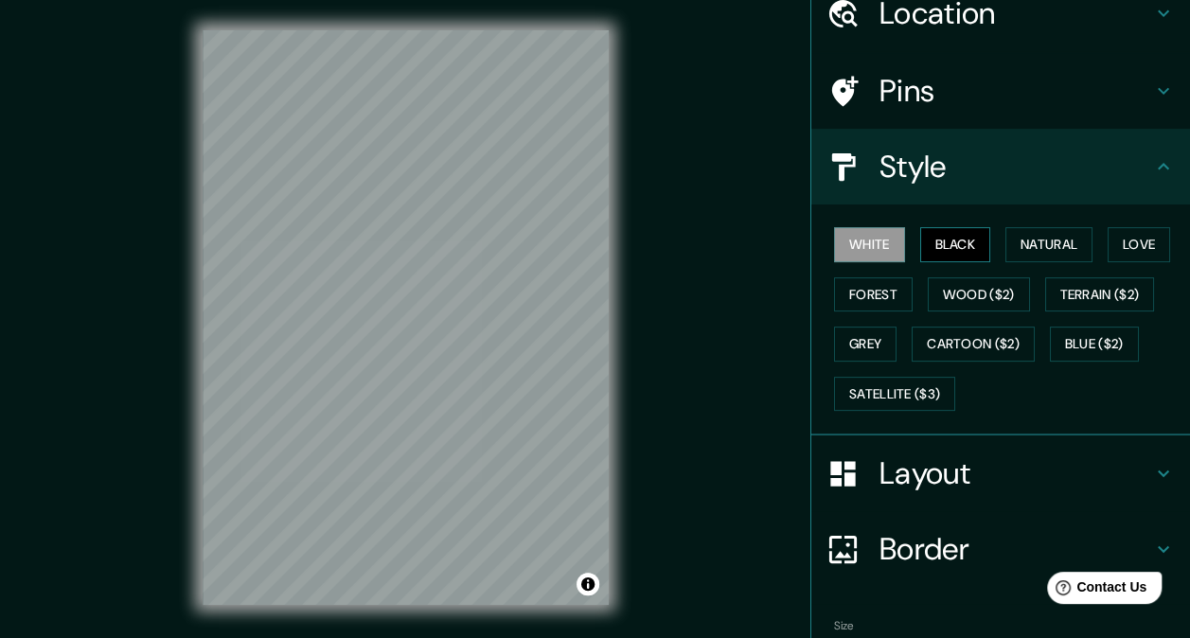
click at [922, 236] on button "Black" at bounding box center [955, 244] width 71 height 35
click at [877, 239] on button "White" at bounding box center [869, 244] width 71 height 35
click at [873, 284] on button "Forest" at bounding box center [873, 294] width 79 height 35
click at [858, 254] on button "White" at bounding box center [869, 244] width 71 height 35
click at [855, 299] on button "Forest" at bounding box center [873, 294] width 79 height 35
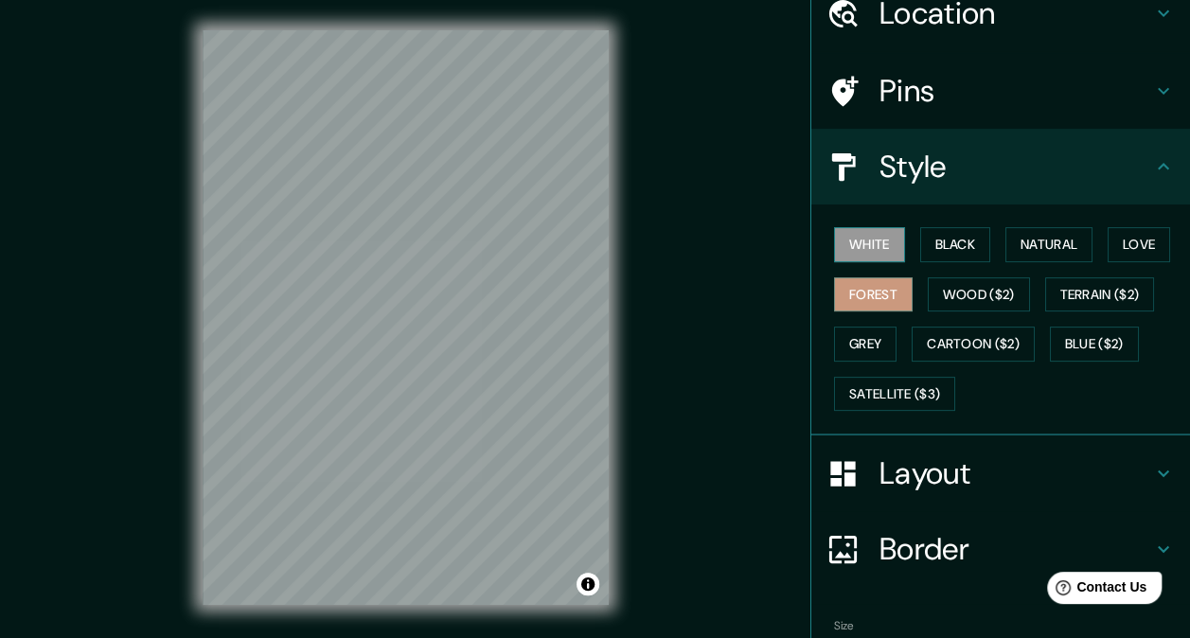
click at [871, 231] on button "White" at bounding box center [869, 244] width 71 height 35
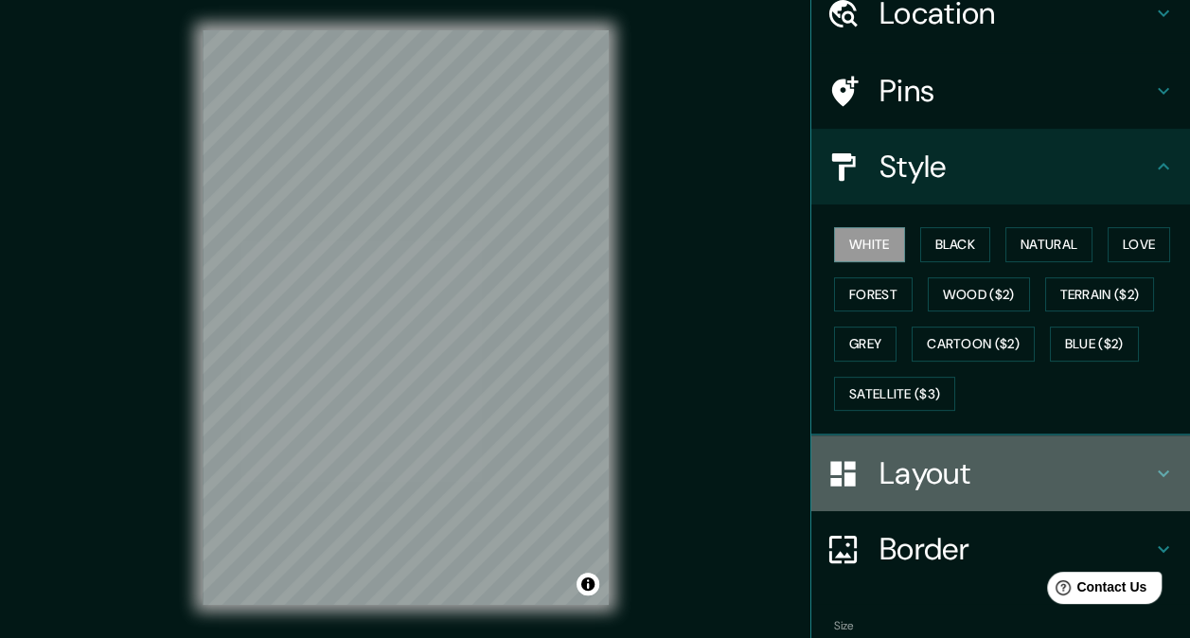
click at [935, 475] on h4 "Layout" at bounding box center [1015, 473] width 273 height 38
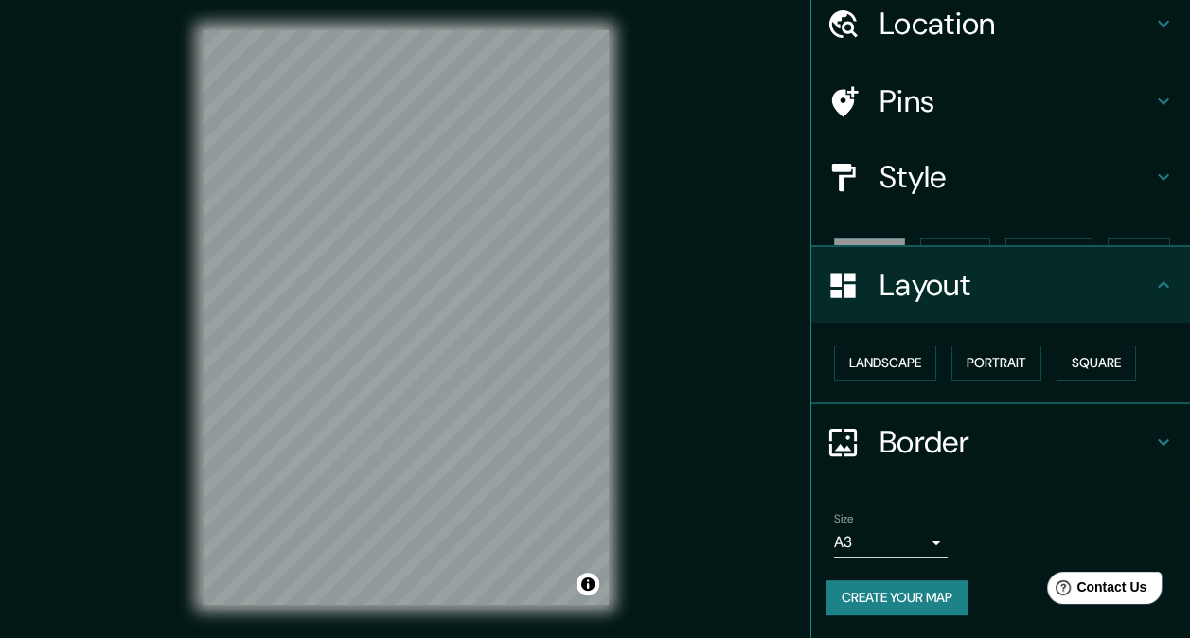
scroll to position [42, 0]
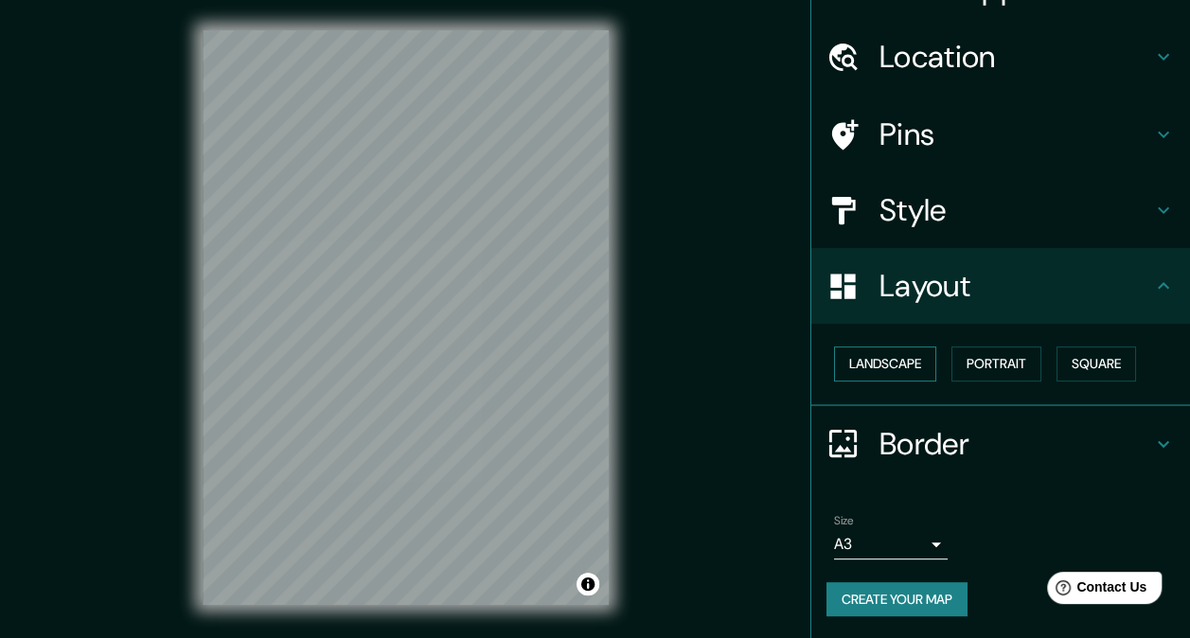
click at [864, 362] on button "Landscape" at bounding box center [885, 363] width 102 height 35
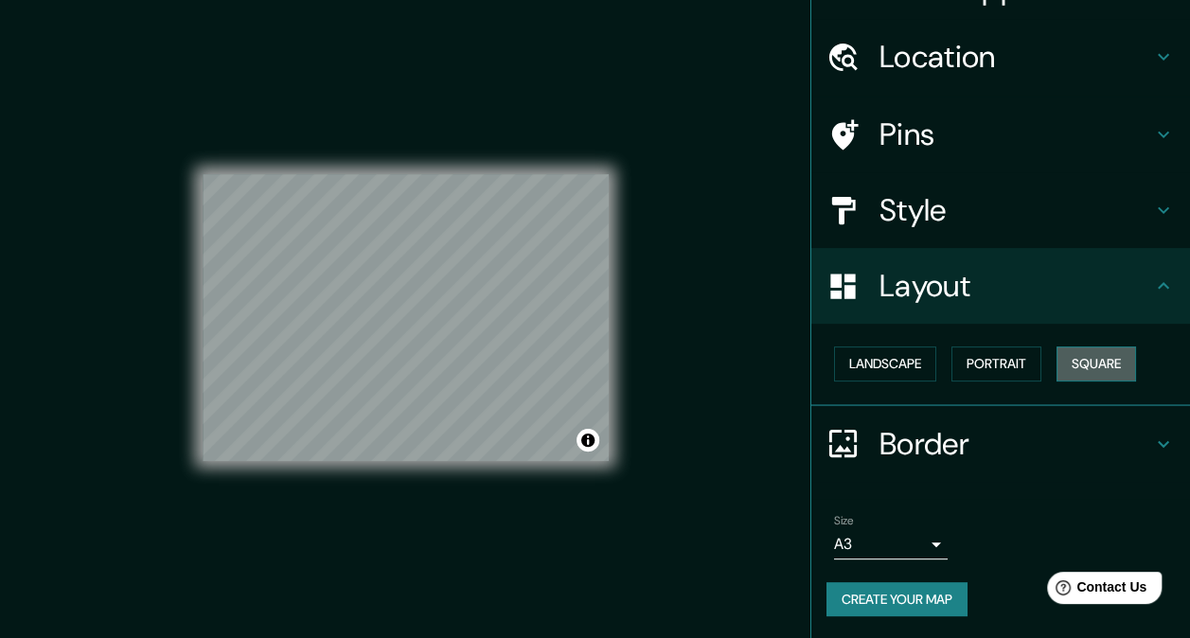
click at [1098, 357] on button "Square" at bounding box center [1096, 363] width 80 height 35
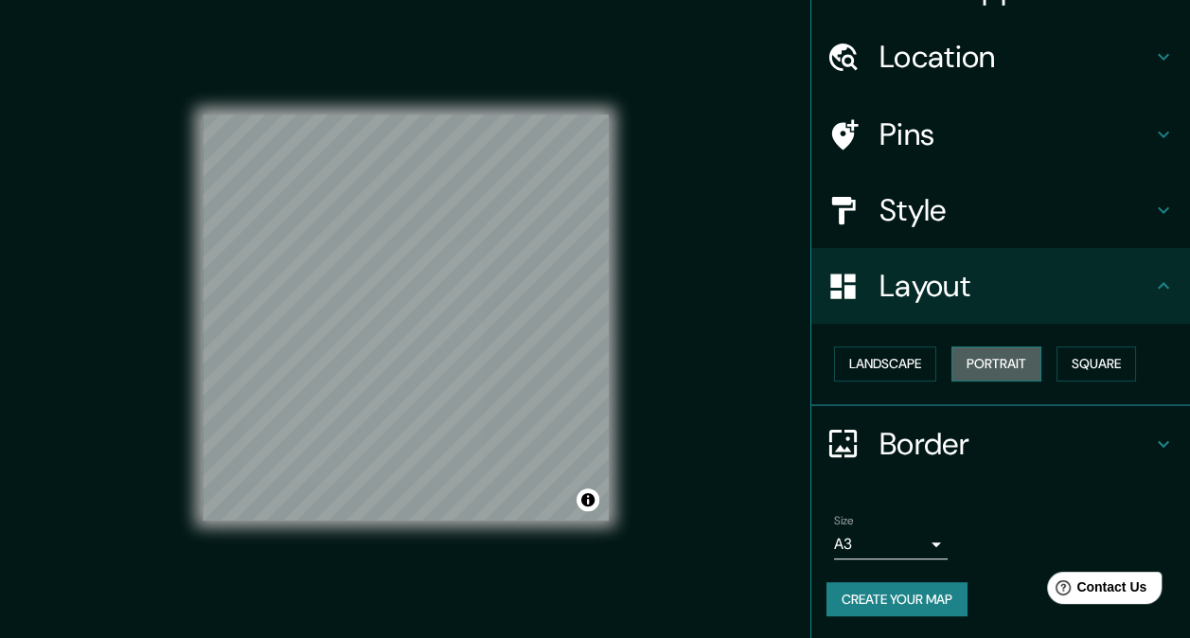
click at [1011, 365] on button "Portrait" at bounding box center [996, 363] width 90 height 35
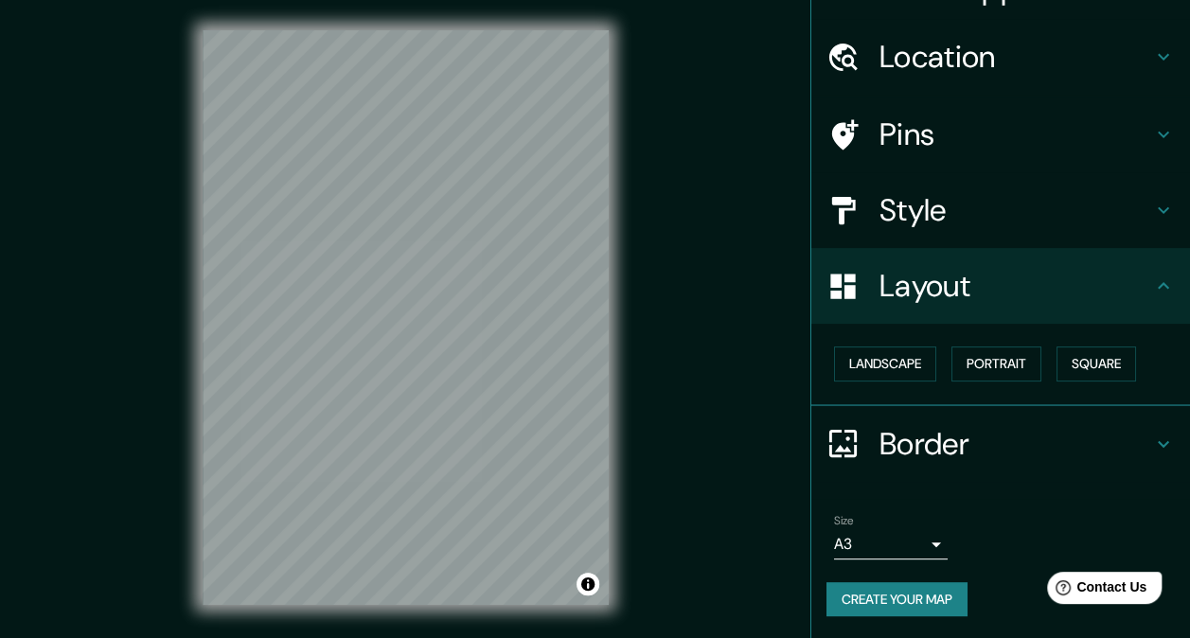
click at [840, 437] on icon at bounding box center [842, 443] width 27 height 27
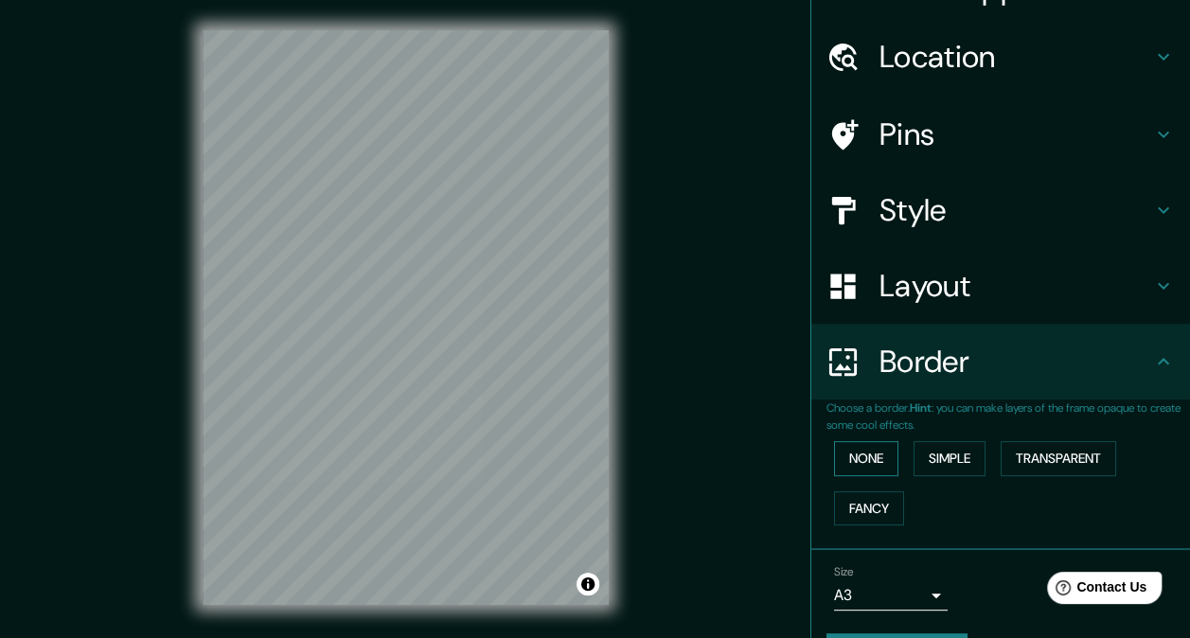
click at [860, 456] on button "None" at bounding box center [866, 458] width 64 height 35
drag, startPoint x: 927, startPoint y: 456, endPoint x: 970, endPoint y: 440, distance: 46.4
click at [929, 454] on button "Simple" at bounding box center [949, 458] width 72 height 35
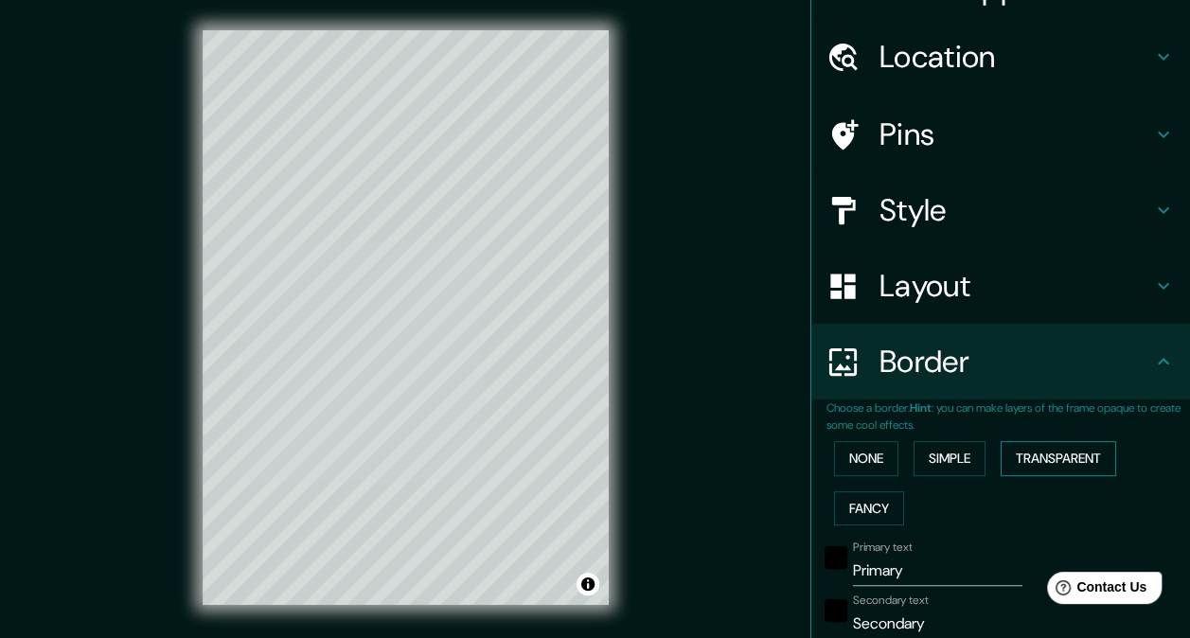
click at [1034, 443] on button "Transparent" at bounding box center [1057, 458] width 115 height 35
click at [872, 498] on button "Fancy" at bounding box center [869, 508] width 70 height 35
click at [860, 469] on button "None" at bounding box center [866, 458] width 64 height 35
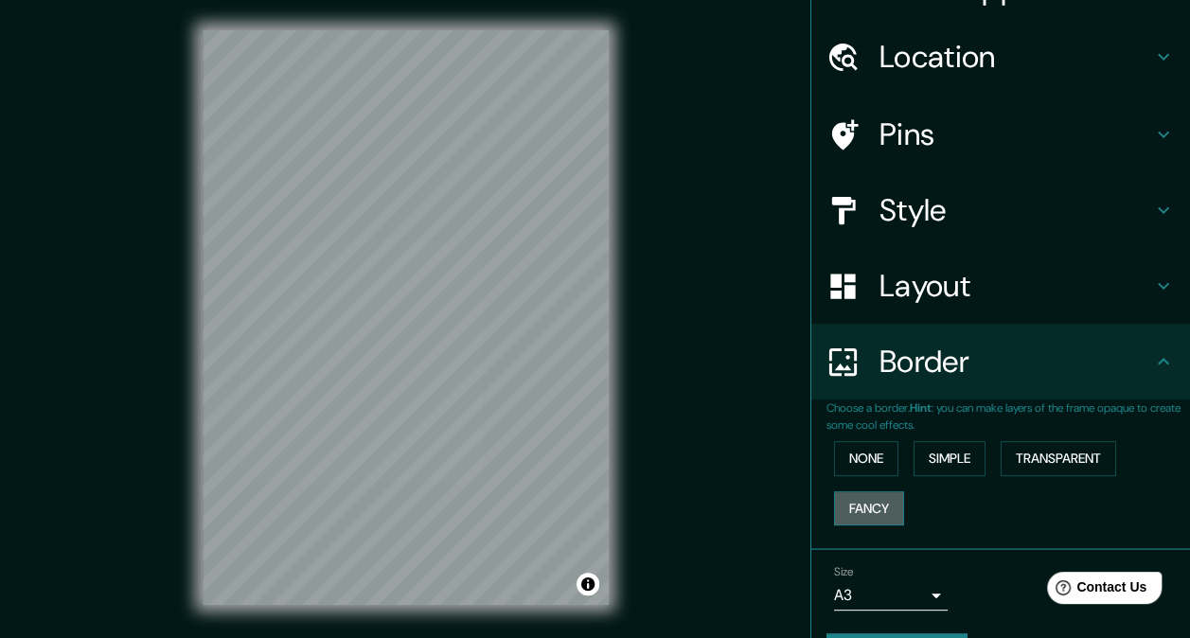
click at [863, 494] on button "Fancy" at bounding box center [869, 508] width 70 height 35
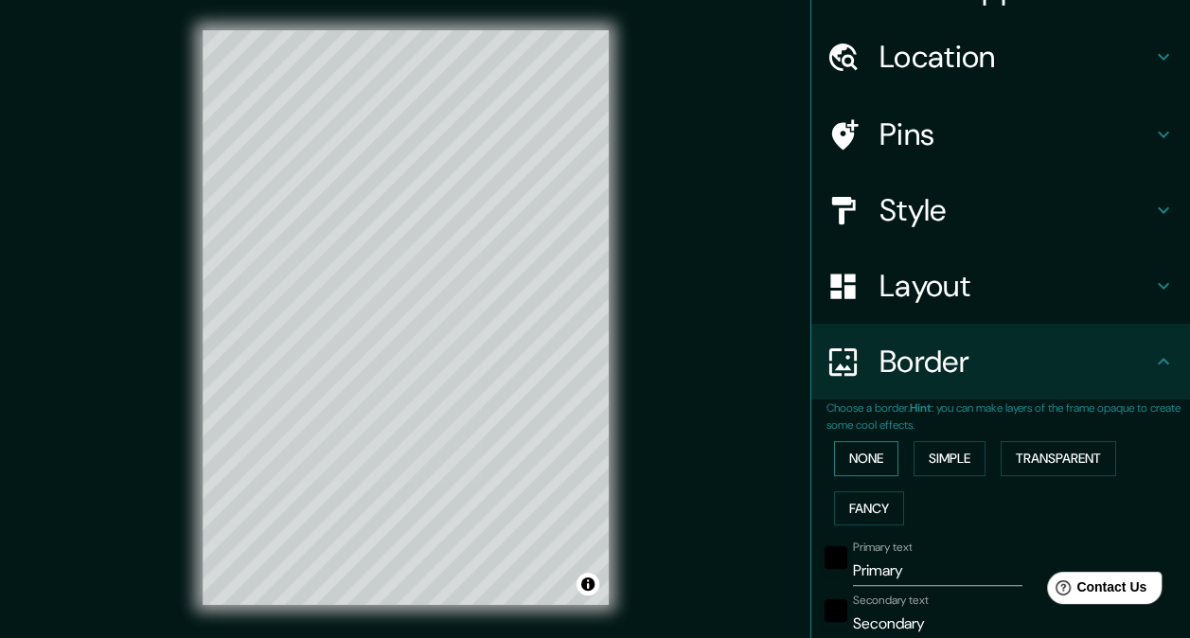
click at [852, 468] on button "None" at bounding box center [866, 458] width 64 height 35
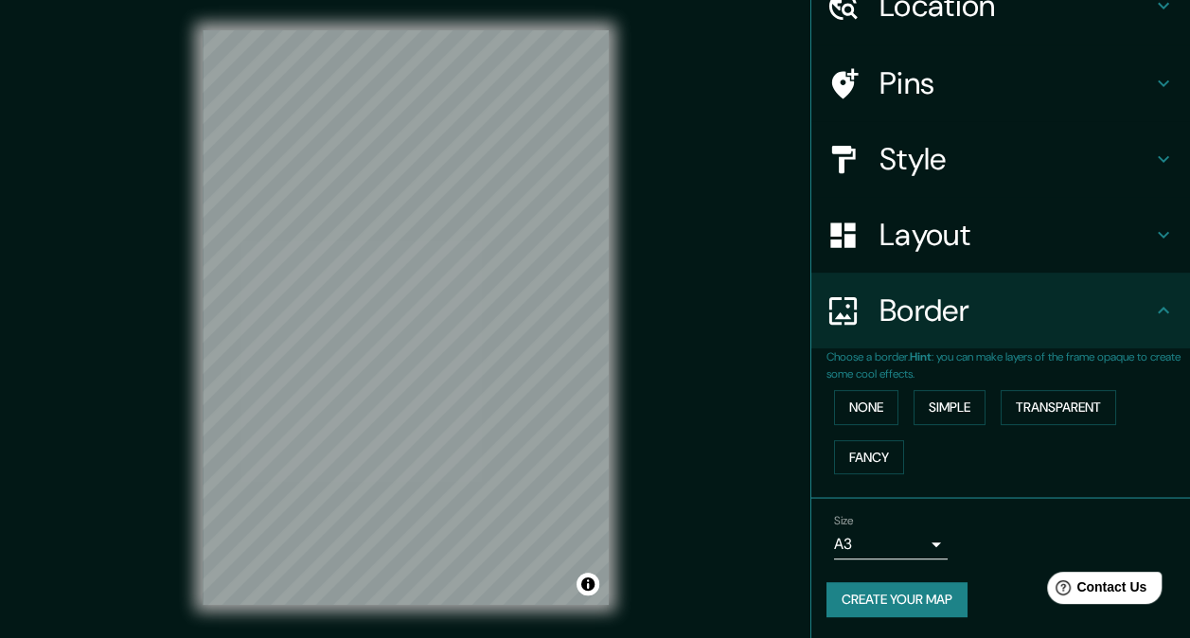
scroll to position [0, 0]
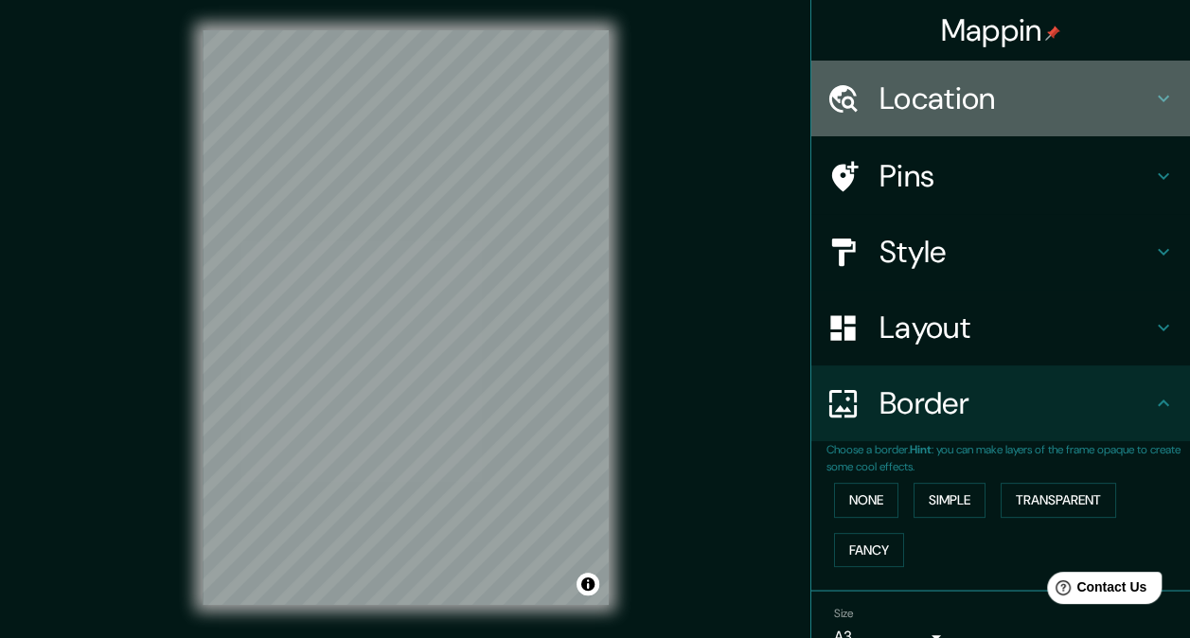
click at [973, 97] on h4 "Location" at bounding box center [1015, 99] width 273 height 38
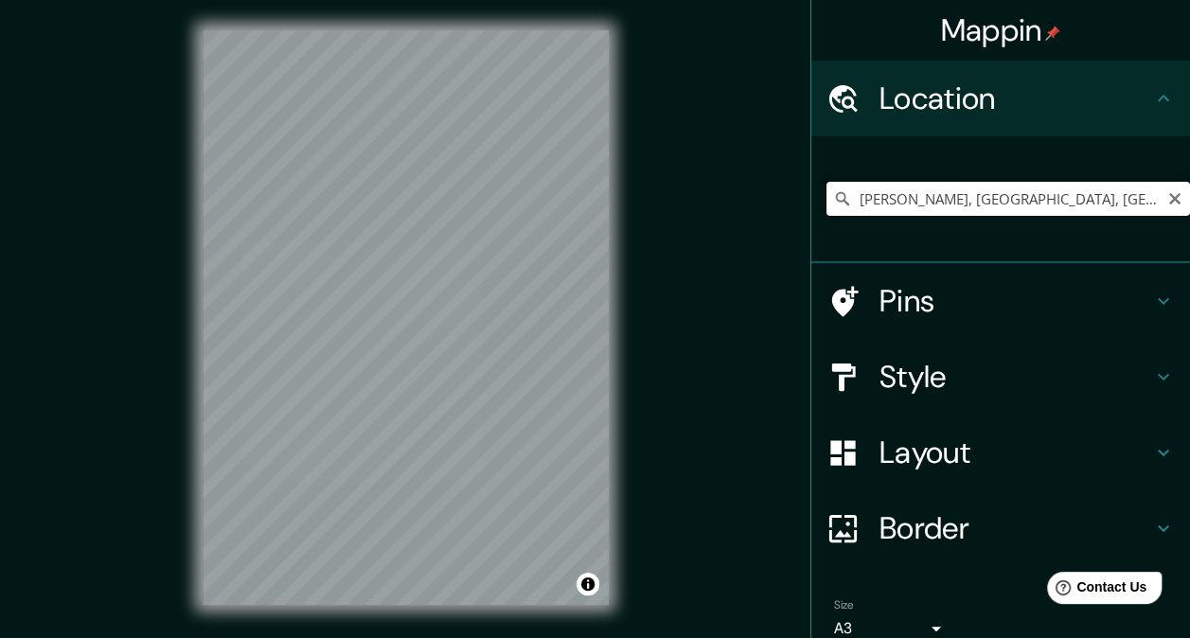
click at [1122, 197] on input "[PERSON_NAME], [GEOGRAPHIC_DATA], [GEOGRAPHIC_DATA][PERSON_NAME], X5002, [GEOGR…" at bounding box center [1007, 199] width 363 height 34
drag, startPoint x: 842, startPoint y: 199, endPoint x: 1158, endPoint y: 189, distance: 315.3
click at [1158, 189] on div "[PERSON_NAME], [GEOGRAPHIC_DATA], [GEOGRAPHIC_DATA][PERSON_NAME], X5002, [GEOGR…" at bounding box center [1007, 199] width 363 height 34
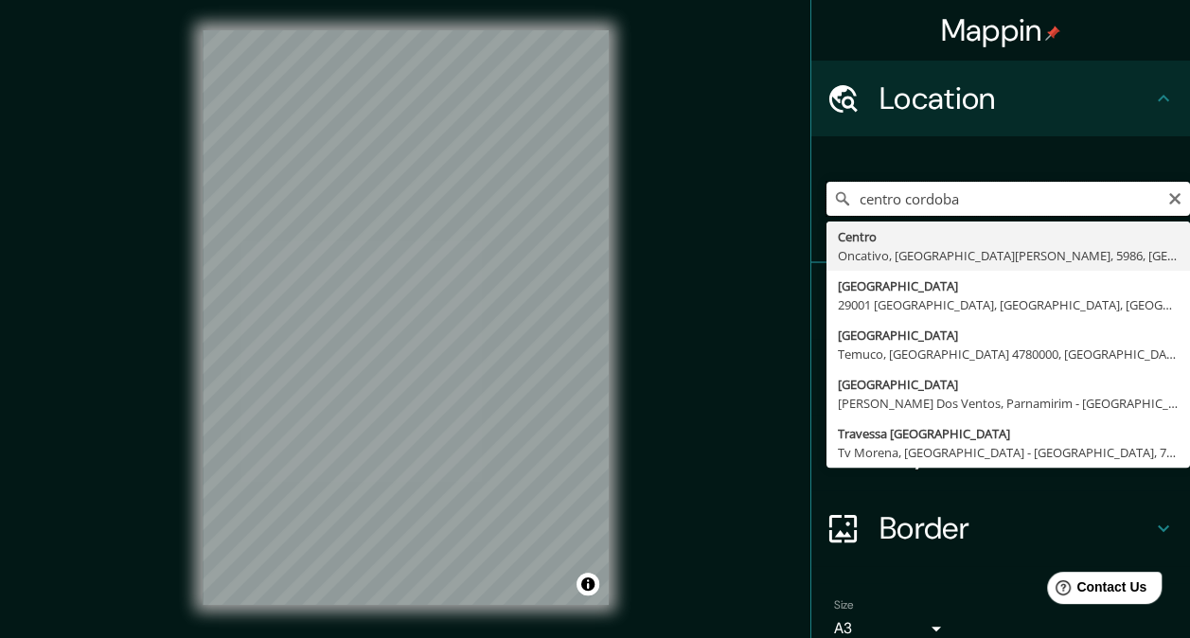
drag, startPoint x: 971, startPoint y: 210, endPoint x: 848, endPoint y: 210, distance: 123.0
click at [848, 210] on input "centro cordoba" at bounding box center [1007, 199] width 363 height 34
type input "c"
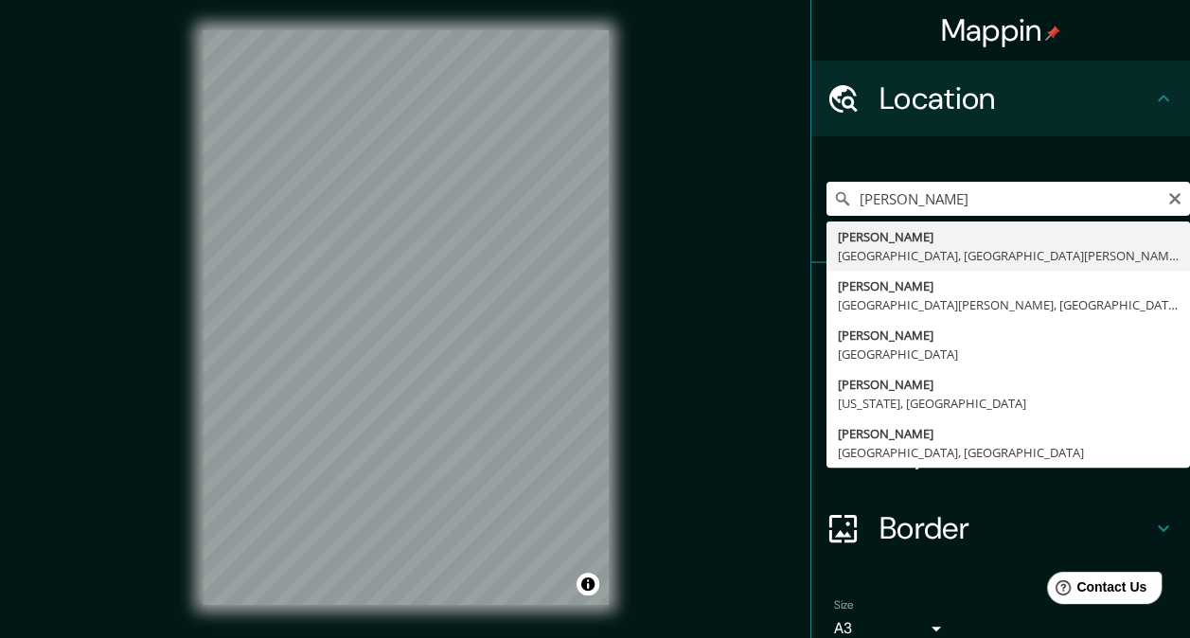
type input "[PERSON_NAME], [GEOGRAPHIC_DATA], [GEOGRAPHIC_DATA][PERSON_NAME], X5002, [GEOGR…"
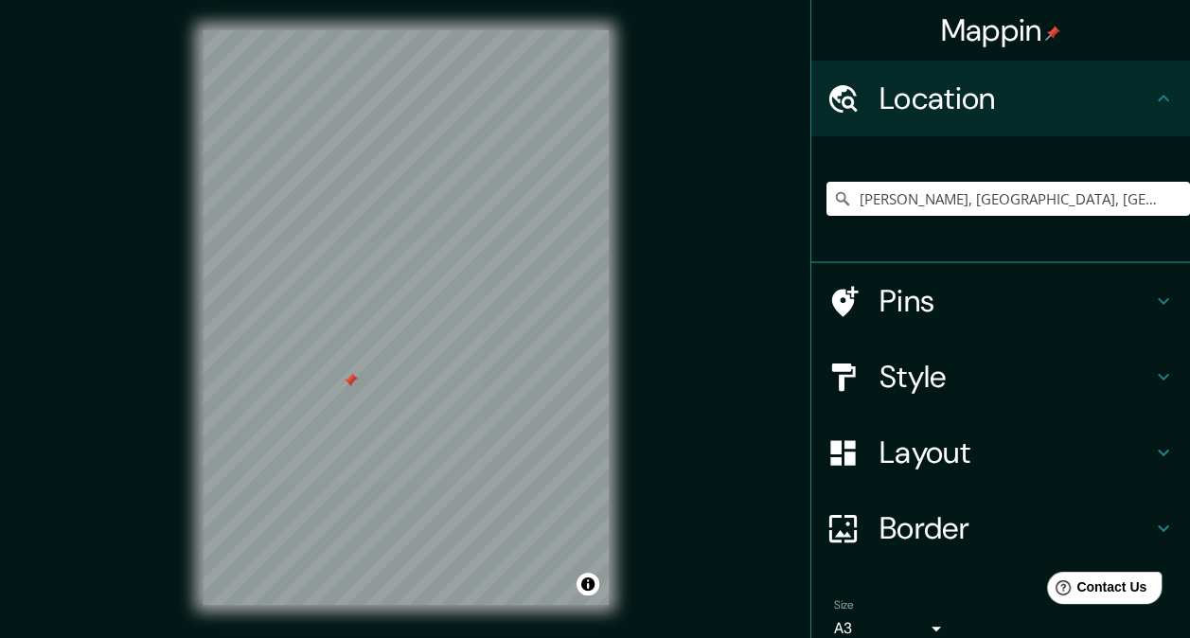
click at [348, 382] on div at bounding box center [350, 380] width 15 height 15
click at [693, 365] on div "Mappin Location [PERSON_NAME], [GEOGRAPHIC_DATA], [GEOGRAPHIC_DATA][PERSON_NAME…" at bounding box center [595, 332] width 1190 height 665
click at [848, 201] on input "[PERSON_NAME], [GEOGRAPHIC_DATA], [GEOGRAPHIC_DATA][PERSON_NAME], X5002, [GEOGR…" at bounding box center [1007, 199] width 363 height 34
drag, startPoint x: 848, startPoint y: 202, endPoint x: 1149, endPoint y: 191, distance: 301.2
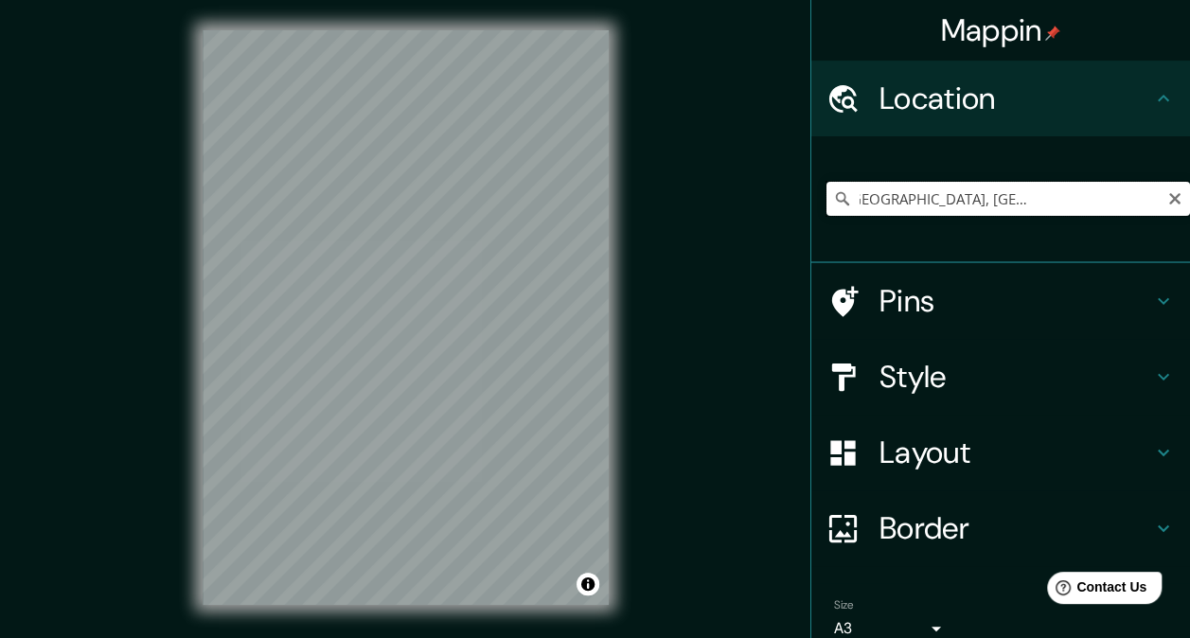
click at [1149, 191] on input "[PERSON_NAME], [GEOGRAPHIC_DATA], [GEOGRAPHIC_DATA][PERSON_NAME], X5002, [GEOGR…" at bounding box center [1007, 199] width 363 height 34
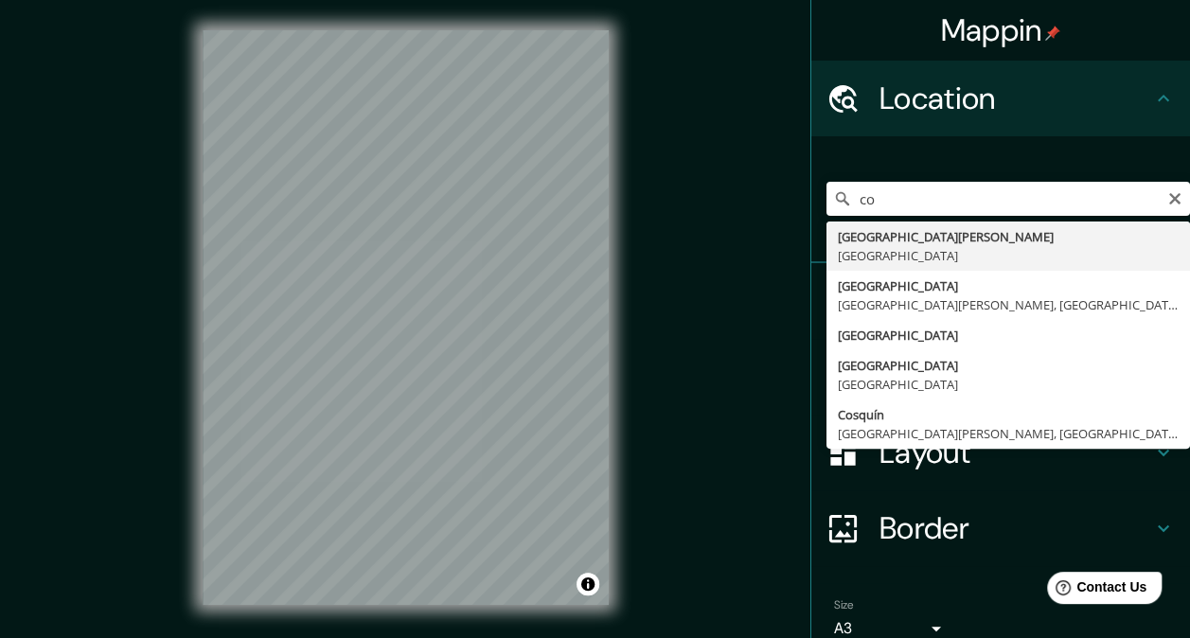
type input "[GEOGRAPHIC_DATA][PERSON_NAME], [GEOGRAPHIC_DATA]"
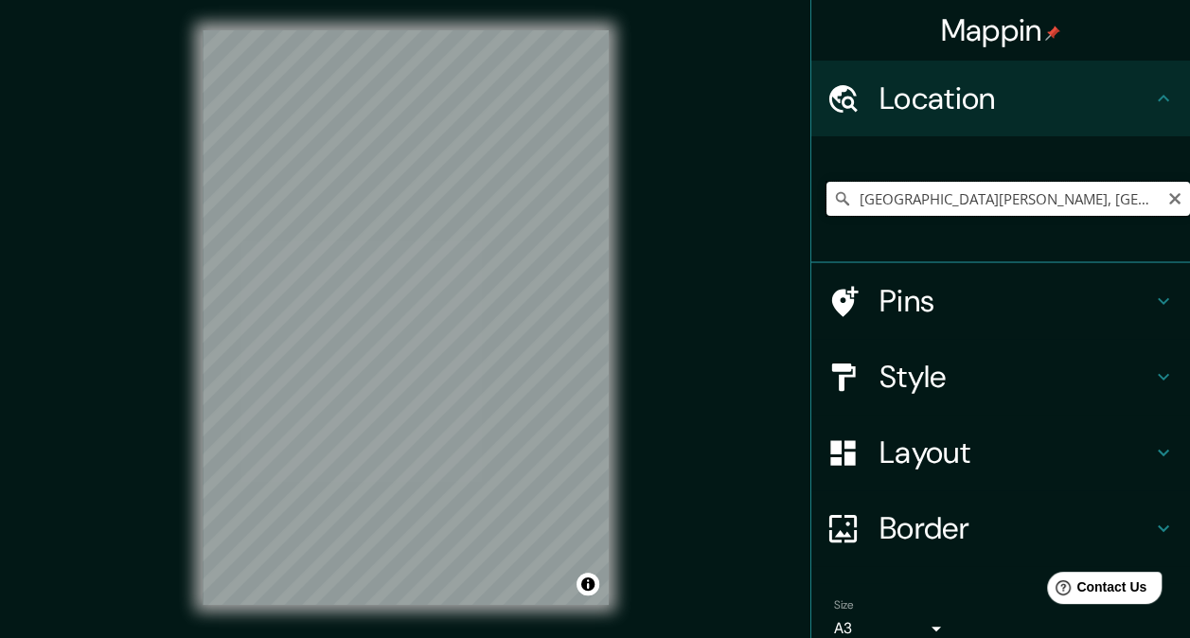
drag, startPoint x: 1091, startPoint y: 186, endPoint x: 848, endPoint y: 186, distance: 243.3
click at [848, 186] on input "[GEOGRAPHIC_DATA][PERSON_NAME], [GEOGRAPHIC_DATA]" at bounding box center [1007, 199] width 363 height 34
click at [375, 350] on div at bounding box center [377, 343] width 15 height 15
click at [372, 341] on div at bounding box center [377, 343] width 15 height 15
click at [838, 197] on input "[PERSON_NAME], [GEOGRAPHIC_DATA], [GEOGRAPHIC_DATA][PERSON_NAME], X5002, [GEOGR…" at bounding box center [1007, 199] width 363 height 34
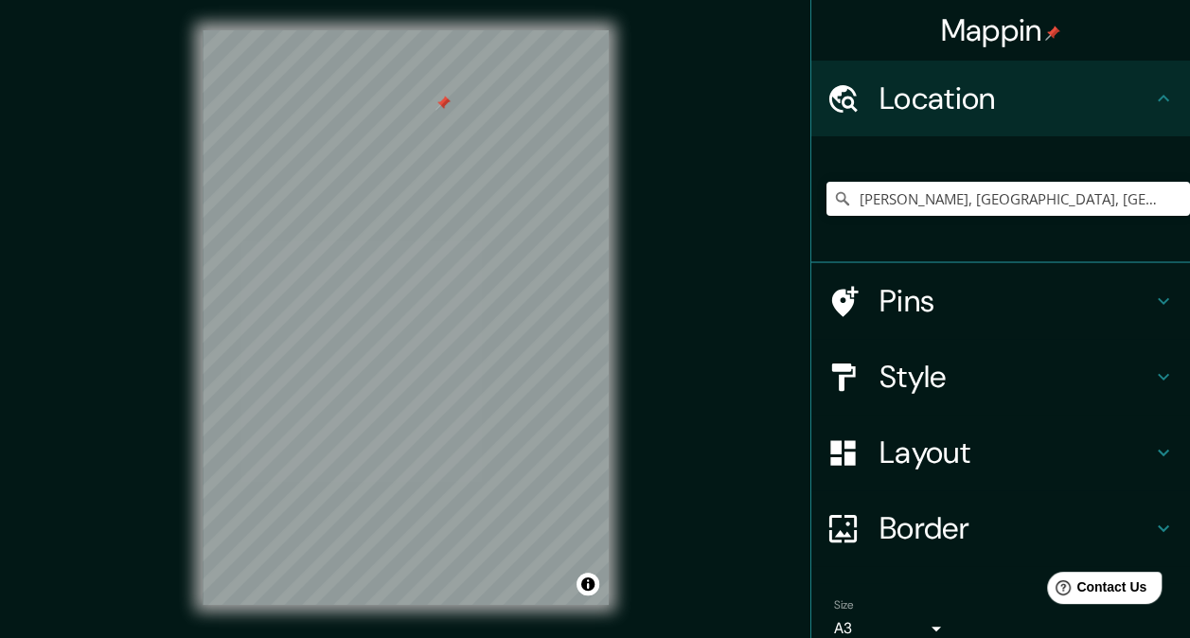
click at [447, 105] on div at bounding box center [442, 103] width 15 height 15
click at [363, 239] on div at bounding box center [356, 237] width 15 height 15
click at [354, 233] on div at bounding box center [356, 237] width 15 height 15
click at [366, 218] on div at bounding box center [365, 219] width 15 height 15
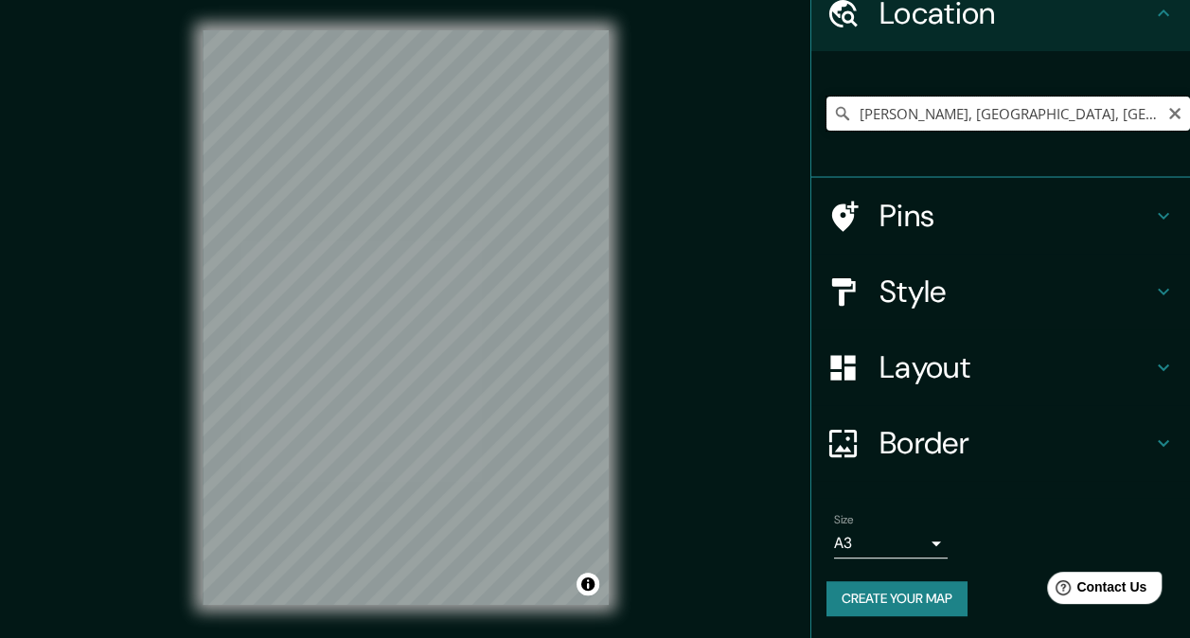
click at [846, 114] on input "[PERSON_NAME], [GEOGRAPHIC_DATA], [GEOGRAPHIC_DATA][PERSON_NAME], X5002, [GEOGR…" at bounding box center [1007, 114] width 363 height 34
drag, startPoint x: 846, startPoint y: 114, endPoint x: 1207, endPoint y: 97, distance: 361.0
click at [1189, 97] on html "Mappin Location [PERSON_NAME], [GEOGRAPHIC_DATA], [GEOGRAPHIC_DATA][PERSON_NAME…" at bounding box center [595, 319] width 1190 height 638
click at [956, 117] on input "[PERSON_NAME], [GEOGRAPHIC_DATA], [GEOGRAPHIC_DATA][PERSON_NAME], X5002, [GEOGR…" at bounding box center [1007, 114] width 363 height 34
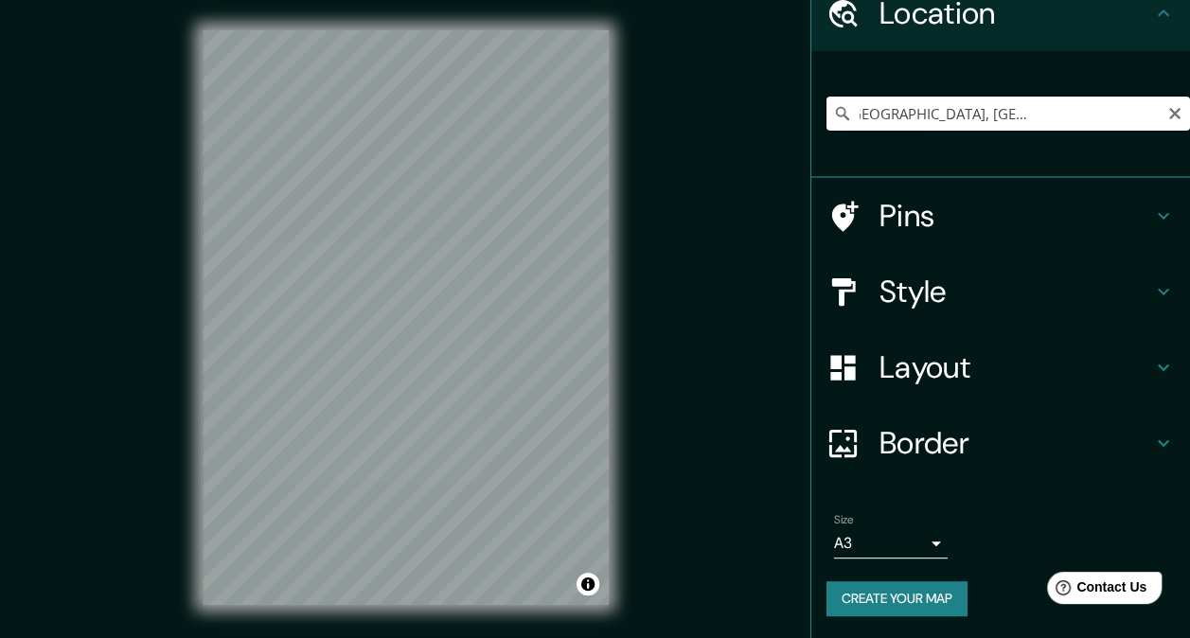
click at [956, 117] on input "[PERSON_NAME], [GEOGRAPHIC_DATA], [GEOGRAPHIC_DATA][PERSON_NAME], X5002, [GEOGR…" at bounding box center [1007, 114] width 363 height 34
type input "[PERSON_NAME], [GEOGRAPHIC_DATA], [GEOGRAPHIC_DATA][PERSON_NAME], X5236, [GEOGR…"
click at [1167, 114] on icon "Clear" at bounding box center [1174, 113] width 15 height 15
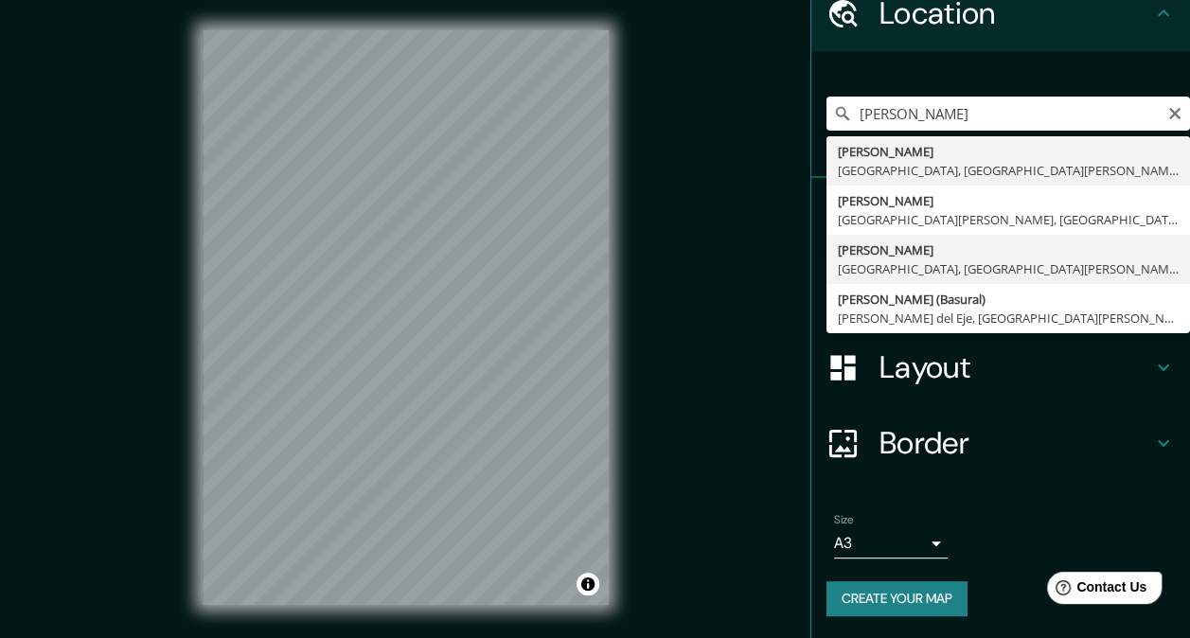
type input "[PERSON_NAME], [GEOGRAPHIC_DATA], [GEOGRAPHIC_DATA][PERSON_NAME], X5002, [GEOGR…"
